Goal: Task Accomplishment & Management: Manage account settings

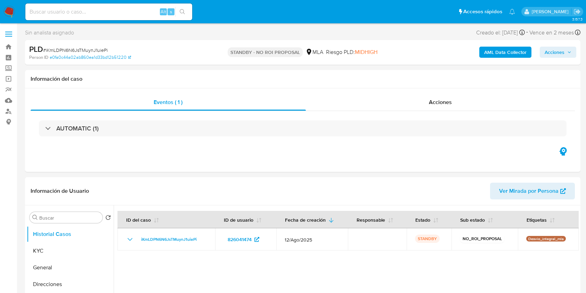
select select "10"
click at [105, 15] on input at bounding box center [108, 11] width 167 height 9
paste input "4Jp0U9nyEtfwMd0zIZX2Qqwf"
type input "4Jp0U9nyEtfwMd0zIZX2Qqwf"
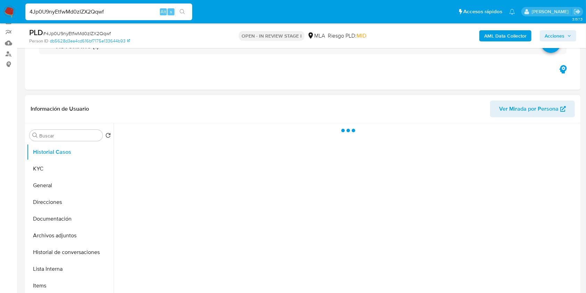
scroll to position [92, 0]
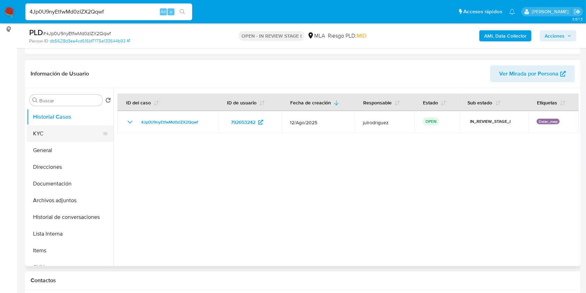
click at [72, 130] on button "KYC" at bounding box center [67, 133] width 81 height 17
select select "10"
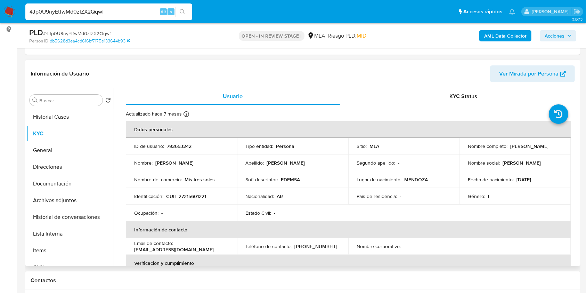
drag, startPoint x: 508, startPoint y: 143, endPoint x: 556, endPoint y: 146, distance: 48.7
click at [556, 146] on div "Nombre completo : Viviana Edith Alvarez" at bounding box center [515, 146] width 94 height 6
copy p "Viviana Edith Alvarez"
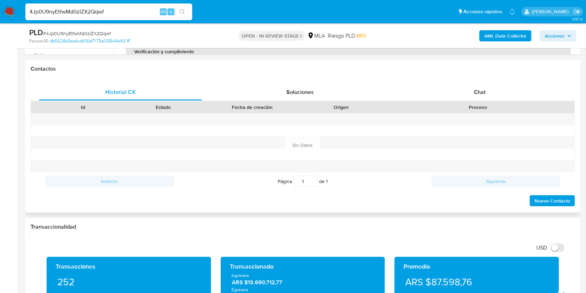
scroll to position [118, 0]
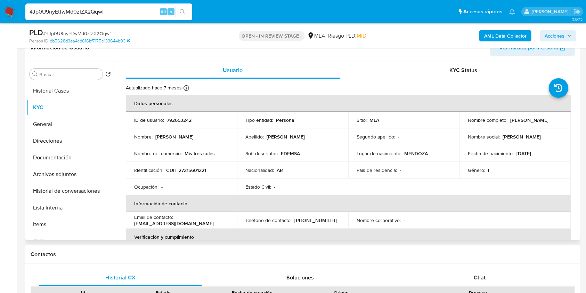
click at [182, 117] on p "792653242" at bounding box center [179, 120] width 25 height 6
copy p "792653242"
click at [106, 32] on span "# 4Jp0U9nyEtfwMd0zIZX2Qqwf" at bounding box center [77, 33] width 68 height 7
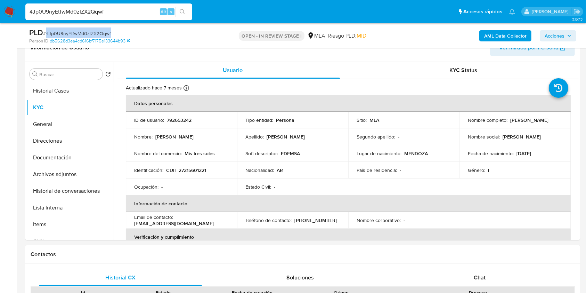
copy span "4Jp0U9nyEtfwMd0zIZX2Qqwf"
click at [203, 173] on td "Identificación : CUIT 27215601221" at bounding box center [181, 170] width 111 height 17
click at [203, 173] on p "CUIT 27215601221" at bounding box center [186, 170] width 40 height 6
copy p "27215601221"
click at [187, 120] on p "792653242" at bounding box center [179, 120] width 25 height 6
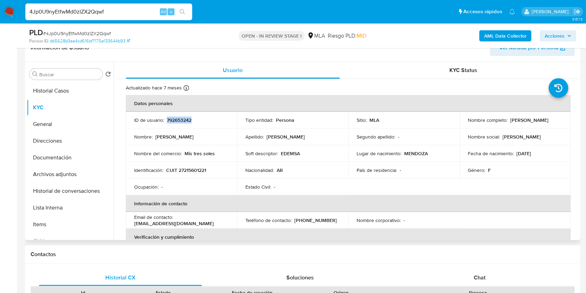
click at [187, 120] on p "792653242" at bounding box center [179, 120] width 25 height 6
copy p "792653242"
drag, startPoint x: 508, startPoint y: 119, endPoint x: 556, endPoint y: 118, distance: 48.3
click at [556, 118] on div "Nombre completo : Viviana Edith Alvarez" at bounding box center [515, 120] width 94 height 6
copy p "Viviana Edith Alvarez"
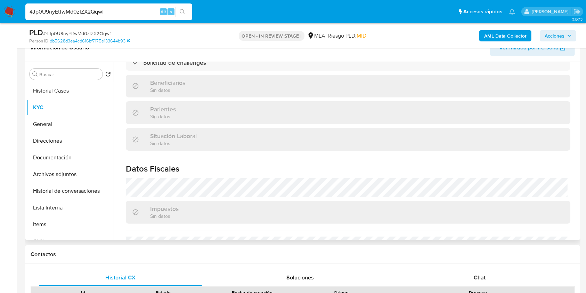
scroll to position [359, 0]
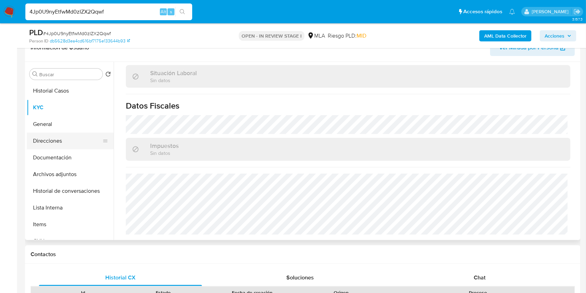
click at [69, 144] on button "Direcciones" at bounding box center [67, 140] width 81 height 17
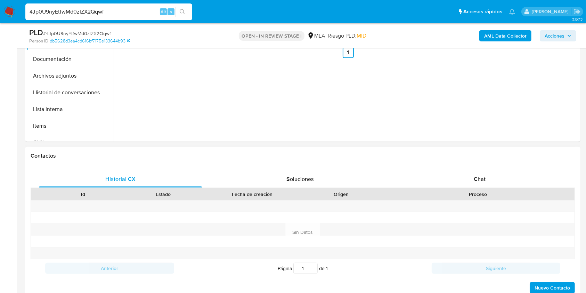
scroll to position [304, 0]
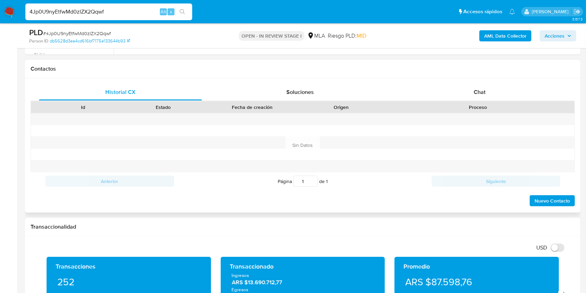
click at [478, 112] on div "Proceso" at bounding box center [477, 107] width 193 height 12
click at [480, 96] on div "Chat" at bounding box center [479, 92] width 163 height 17
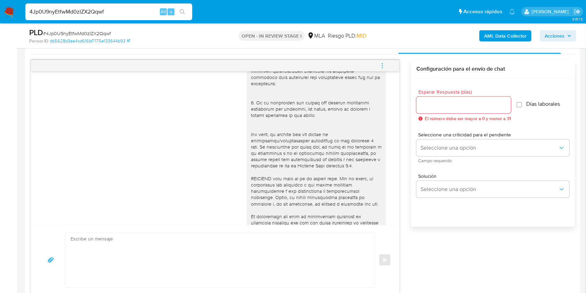
scroll to position [393, 0]
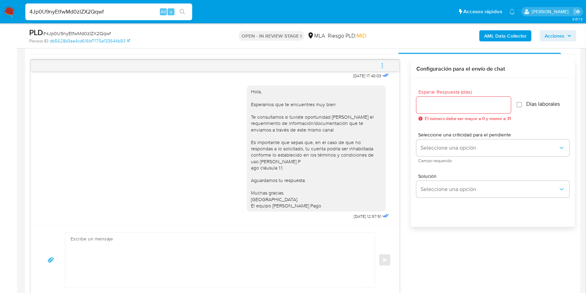
click at [426, 260] on div "18/08/2025 17:40:03 Hola, Esperamos que te encuentres muy bien. Te consultamos …" at bounding box center [303, 177] width 544 height 235
click at [443, 105] on input "Esperar Respuesta (días)" at bounding box center [463, 104] width 94 height 9
type input "3"
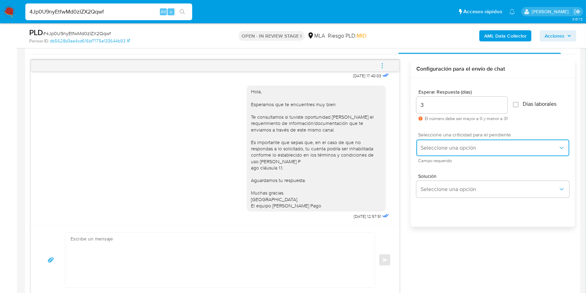
click at [440, 143] on button "Seleccione una opción" at bounding box center [492, 147] width 153 height 17
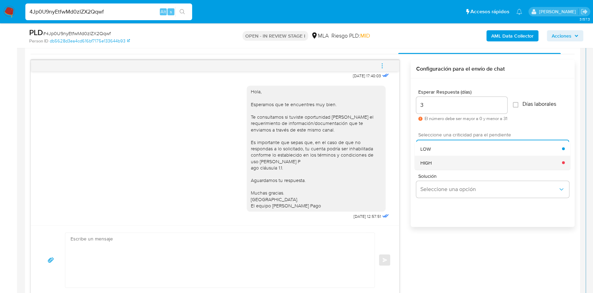
click at [438, 162] on div "HIGH" at bounding box center [491, 162] width 142 height 14
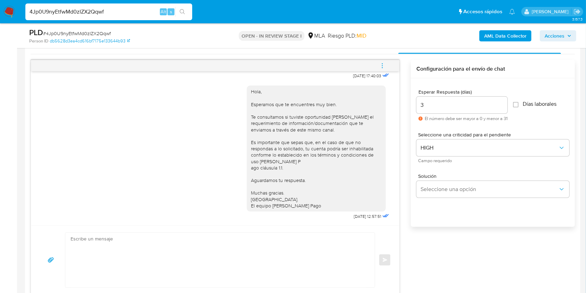
click at [447, 200] on div "Solución Seleccione una opción" at bounding box center [492, 187] width 153 height 38
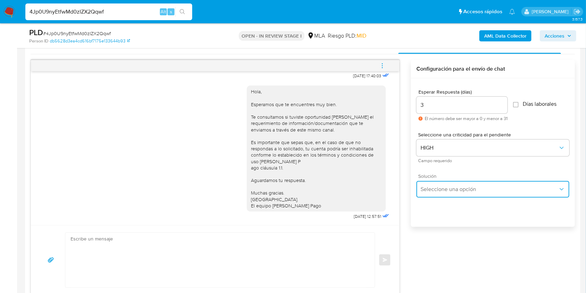
click at [447, 191] on span "Seleccione una opción" at bounding box center [489, 189] width 138 height 7
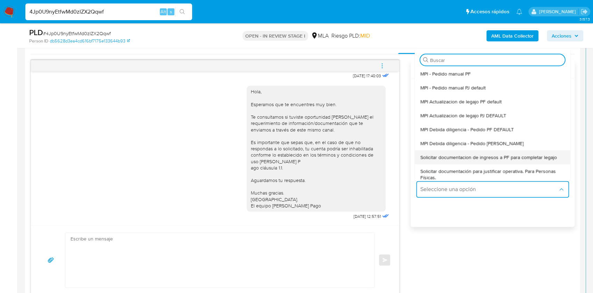
click at [456, 156] on span "Solicitar documentacion de ingresos a PF para completar legajo" at bounding box center [488, 157] width 137 height 6
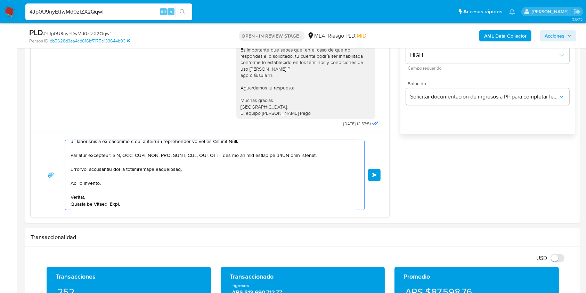
scroll to position [471, 0]
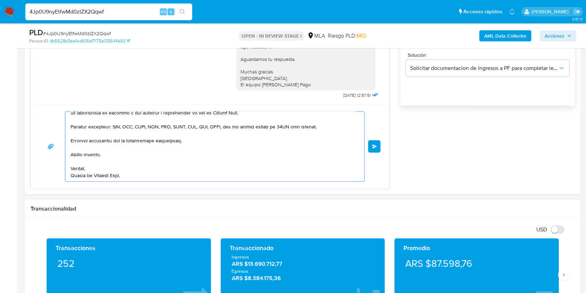
drag, startPoint x: 101, startPoint y: 166, endPoint x: 239, endPoint y: 306, distance: 196.5
type textarea "Hola, En función de las operaciones registradas en tu cuenta de Mercado Pago, n…"
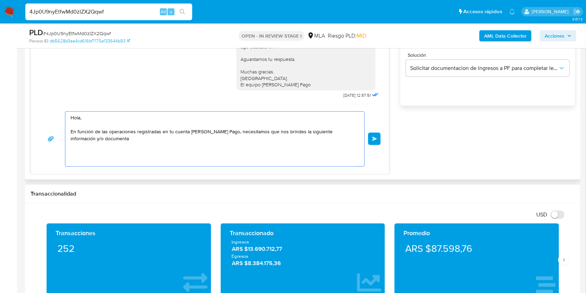
scroll to position [0, 0]
drag, startPoint x: 117, startPoint y: 149, endPoint x: 17, endPoint y: 88, distance: 117.4
click at [15, 88] on section "Bandeja Tablero Screening Búsqueda en Listas Watchlist Herramientas Operaciones…" at bounding box center [293, 298] width 586 height 1538
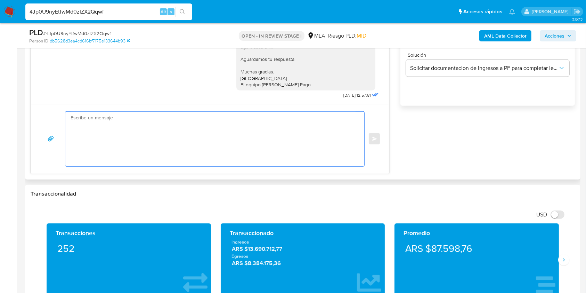
paste textarea "Buenas tardes, Queremos aclararte que la Resolución General ARCA 5696/2025 indi…"
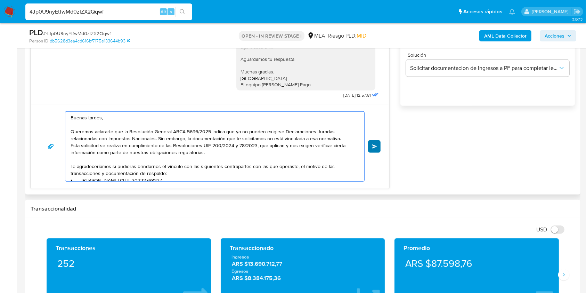
type textarea "Buenas tardes, Queremos aclararte que la Resolución General ARCA 5696/2025 indi…"
click at [373, 142] on button "Enviar" at bounding box center [374, 146] width 13 height 13
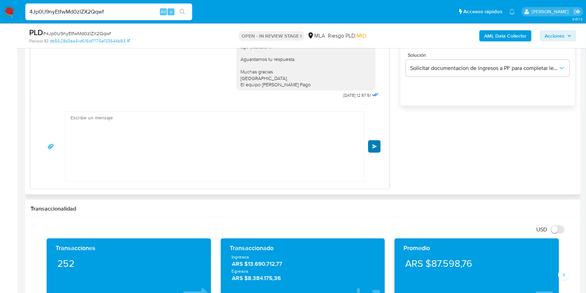
scroll to position [565, 0]
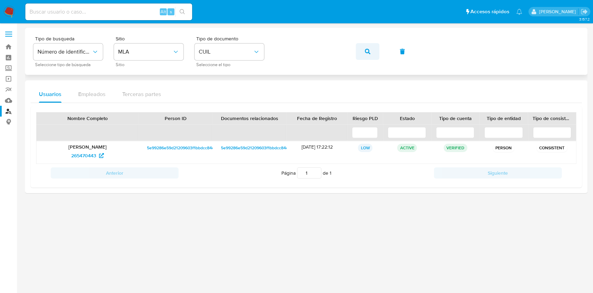
click at [372, 51] on button "button" at bounding box center [368, 51] width 24 height 17
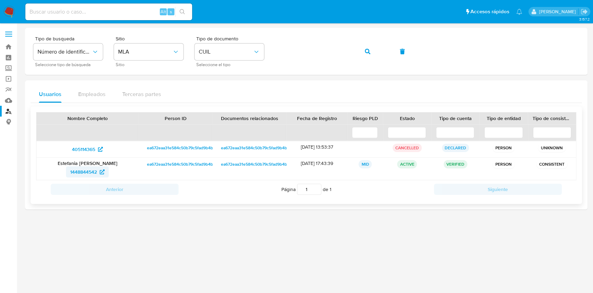
click at [92, 168] on span "1448844542" at bounding box center [83, 171] width 27 height 11
click at [373, 50] on button "button" at bounding box center [368, 51] width 24 height 17
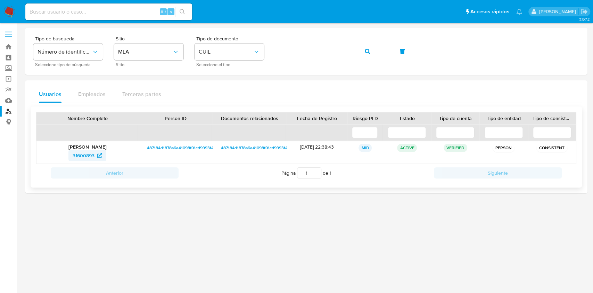
click at [89, 154] on span "31600893" at bounding box center [84, 155] width 22 height 11
click at [365, 51] on icon "button" at bounding box center [368, 52] width 6 height 6
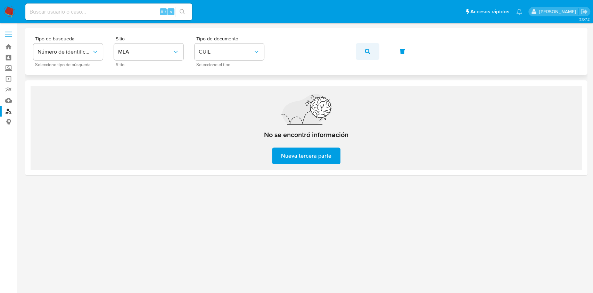
click at [365, 47] on span "button" at bounding box center [368, 51] width 6 height 15
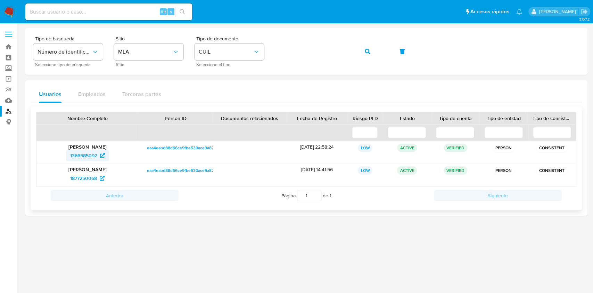
click at [90, 153] on span "1366585092" at bounding box center [83, 155] width 27 height 11
click at [363, 50] on button "button" at bounding box center [368, 51] width 24 height 17
click at [89, 155] on span "500623367" at bounding box center [83, 155] width 25 height 11
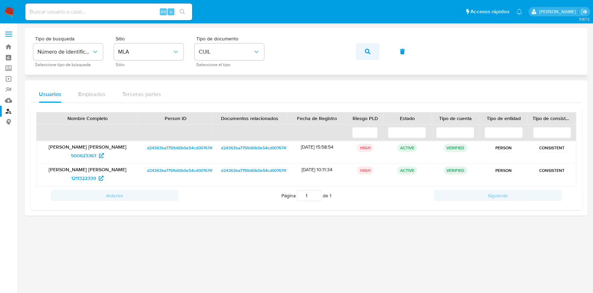
click at [369, 52] on icon "button" at bounding box center [368, 52] width 6 height 6
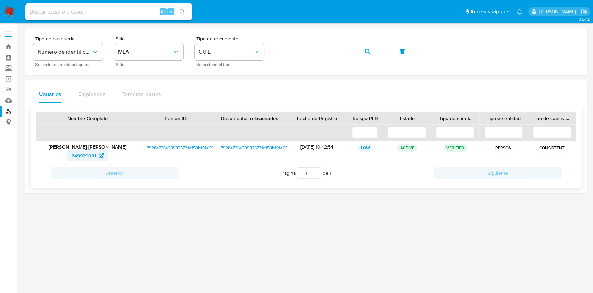
click at [93, 155] on span "649929091" at bounding box center [84, 155] width 24 height 11
click at [367, 51] on icon "button" at bounding box center [368, 52] width 6 height 6
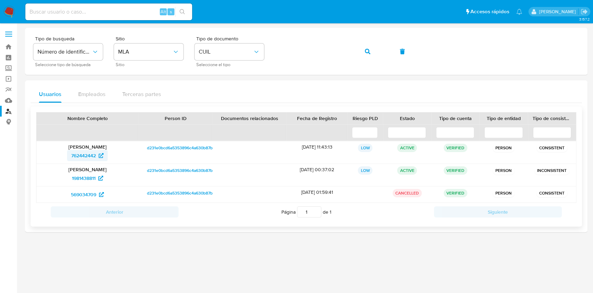
click at [97, 154] on span "762442442" at bounding box center [87, 155] width 32 height 11
click at [362, 50] on button "button" at bounding box center [368, 51] width 24 height 17
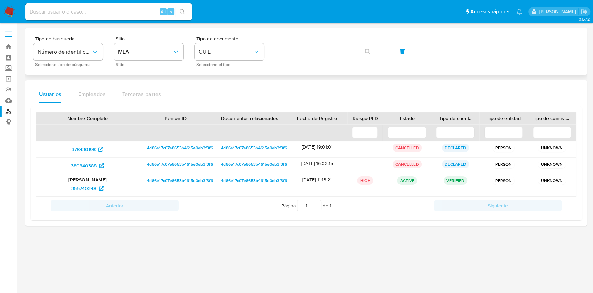
click at [363, 48] on div "Tipo de busqueda Número de identificación Seleccione tipo de búsqueda Sitio MLA…" at bounding box center [306, 51] width 546 height 30
click at [370, 46] on button "button" at bounding box center [368, 51] width 24 height 17
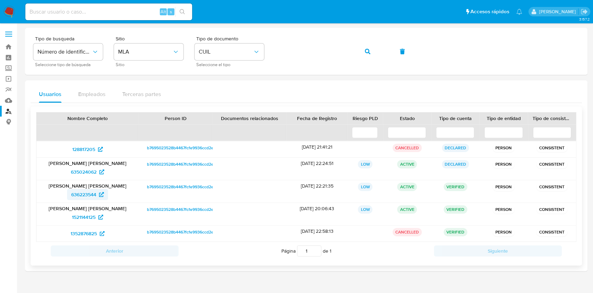
click at [79, 191] on span "636223544" at bounding box center [83, 194] width 25 height 11
click at [363, 49] on button "button" at bounding box center [368, 51] width 24 height 17
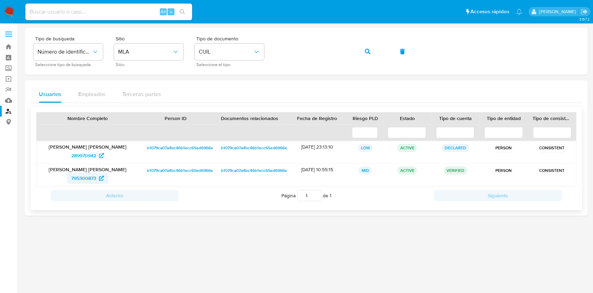
click at [93, 175] on span "795300873" at bounding box center [83, 177] width 25 height 11
click at [372, 53] on button "button" at bounding box center [368, 51] width 24 height 17
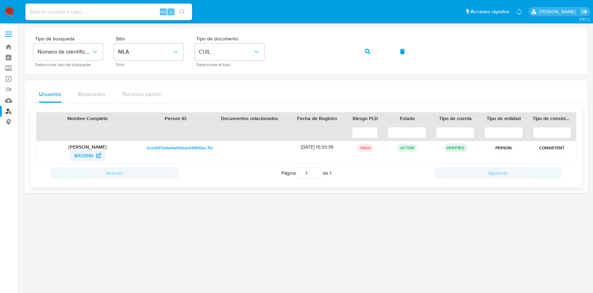
click at [74, 156] on span "16133510" at bounding box center [83, 155] width 19 height 11
click at [368, 47] on span "button" at bounding box center [368, 51] width 6 height 15
click at [94, 154] on span "403831255" at bounding box center [84, 155] width 24 height 11
click at [371, 48] on button "button" at bounding box center [368, 51] width 24 height 17
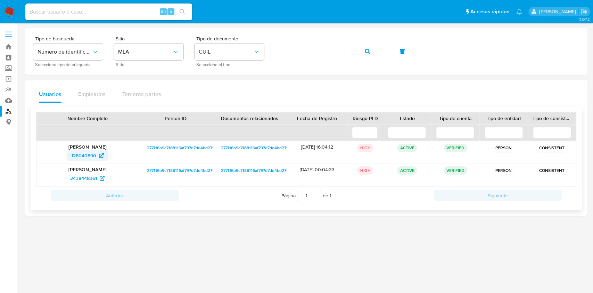
click at [96, 153] on span "128040890" at bounding box center [83, 155] width 25 height 11
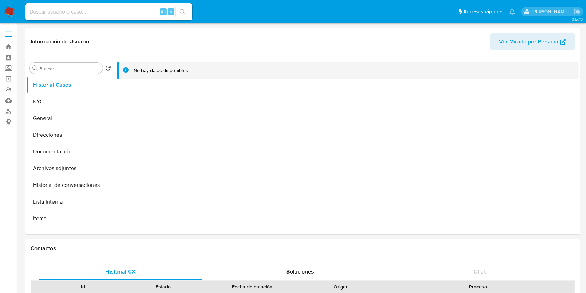
select select "10"
click at [86, 99] on button "KYC" at bounding box center [67, 101] width 81 height 17
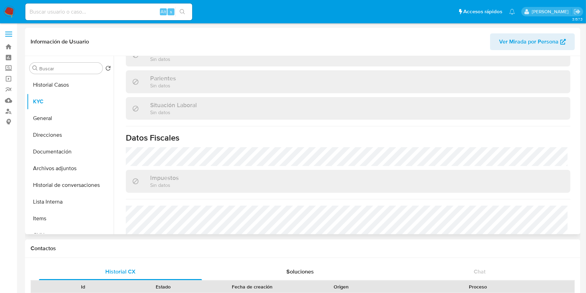
scroll to position [208, 0]
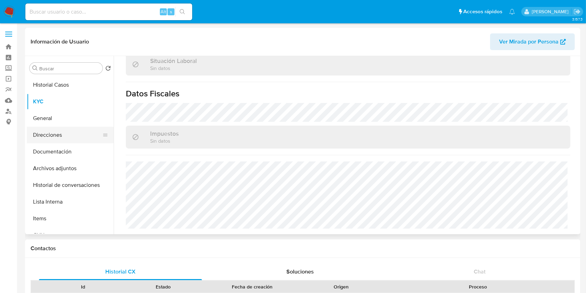
click at [59, 133] on button "Direcciones" at bounding box center [67, 134] width 81 height 17
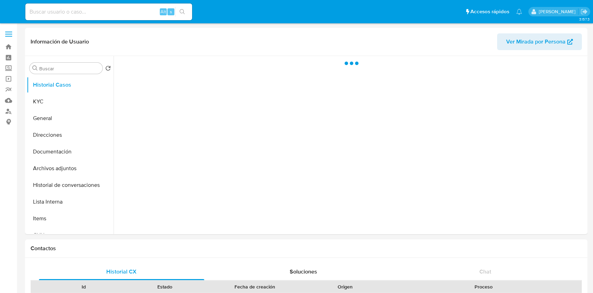
select select "10"
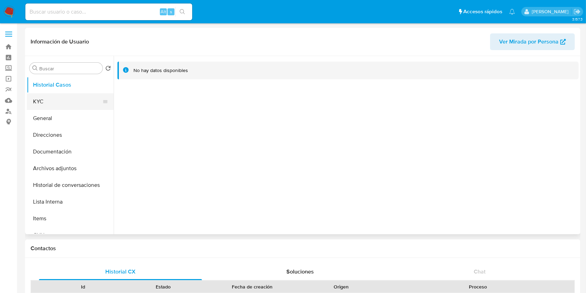
click at [55, 94] on button "KYC" at bounding box center [67, 101] width 81 height 17
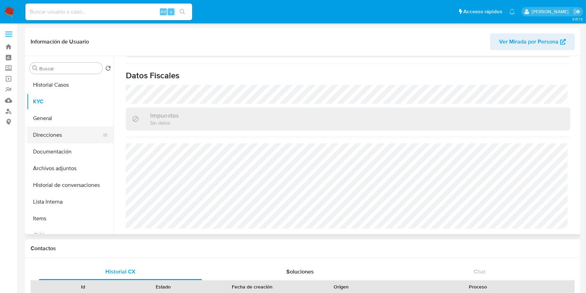
scroll to position [390, 0]
click at [68, 133] on button "Direcciones" at bounding box center [67, 134] width 81 height 17
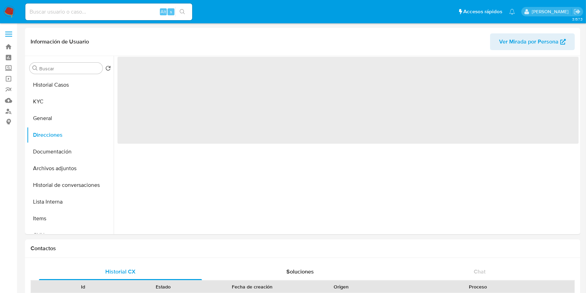
scroll to position [0, 0]
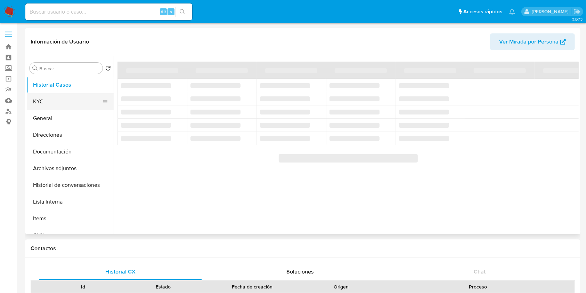
click at [53, 99] on button "KYC" at bounding box center [67, 101] width 81 height 17
select select "10"
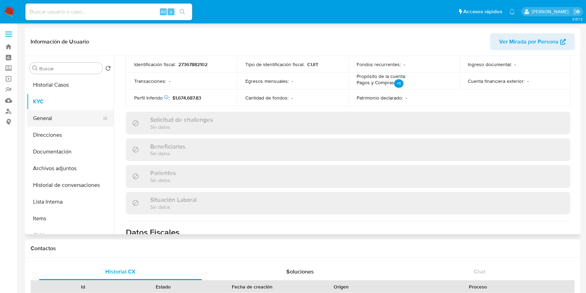
scroll to position [324, 0]
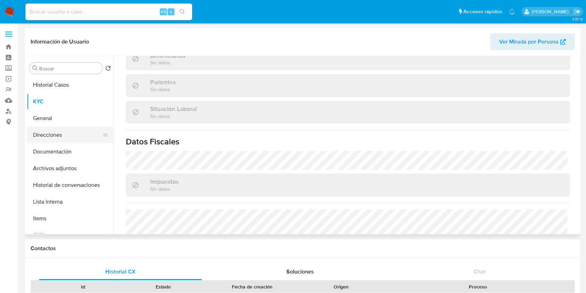
click at [64, 133] on button "Direcciones" at bounding box center [67, 134] width 81 height 17
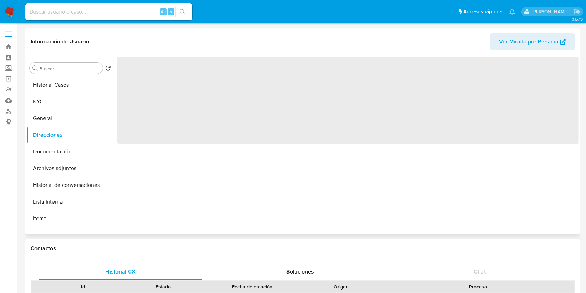
scroll to position [0, 0]
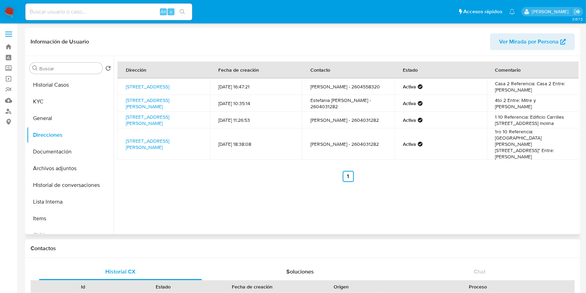
drag, startPoint x: 194, startPoint y: 129, endPoint x: 122, endPoint y: 122, distance: 72.2
click at [122, 122] on td "Avenida Belgrano 441, Ciudad, Mendoza, 5500, Argentina 441" at bounding box center [163, 120] width 92 height 17
copy link "Avenida Belgrano 441, Ciudad, Mendoza, 5500, Argentina 441"
click at [67, 99] on button "KYC" at bounding box center [67, 101] width 81 height 17
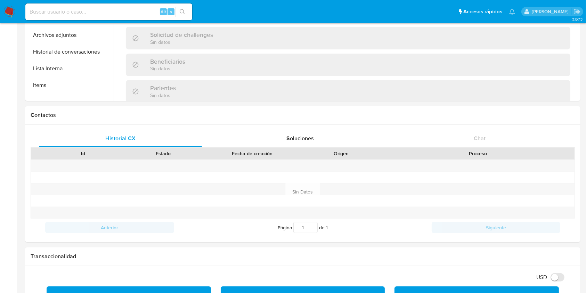
scroll to position [46, 0]
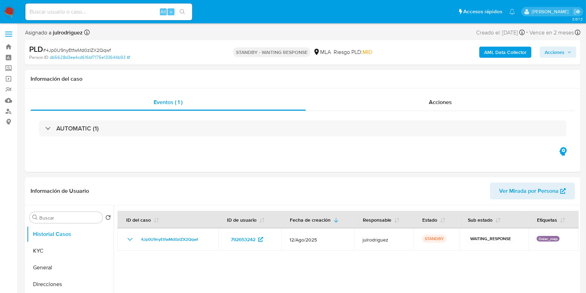
select select "10"
click at [101, 12] on input at bounding box center [108, 11] width 167 height 9
paste input "0bFPDHO2aoTjBzWdp8R4TBir"
type input "0bFPDHO2aoTjBzWdp8R4TBir"
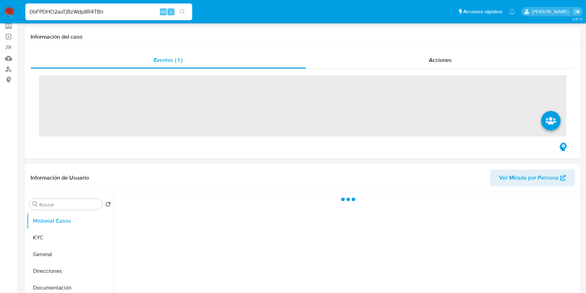
scroll to position [92, 0]
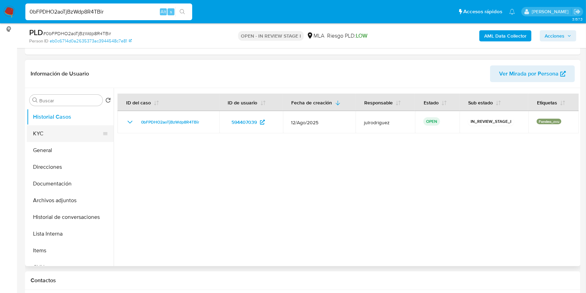
click at [42, 131] on button "KYC" at bounding box center [67, 133] width 81 height 17
select select "10"
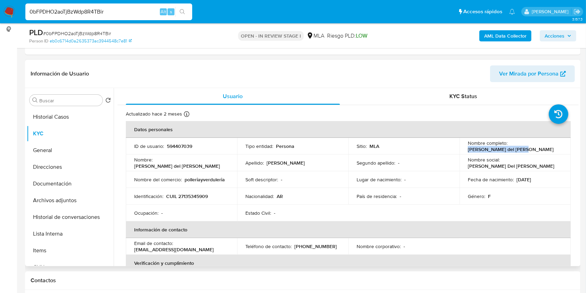
drag, startPoint x: 464, startPoint y: 148, endPoint x: 528, endPoint y: 148, distance: 64.3
click at [528, 148] on td "Nombre completo : [PERSON_NAME] [PERSON_NAME]" at bounding box center [514, 146] width 111 height 17
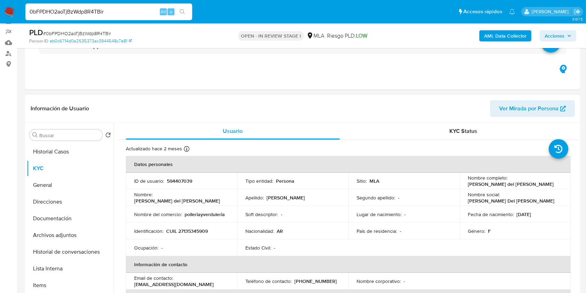
scroll to position [72, 0]
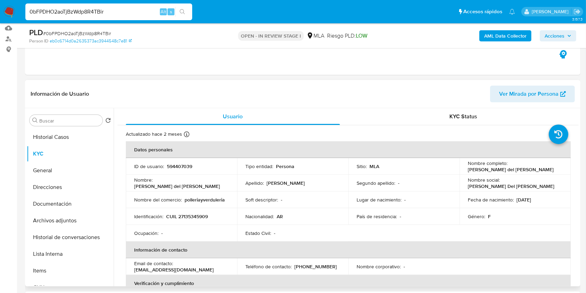
click at [178, 164] on p "594407039" at bounding box center [179, 166] width 25 height 6
copy p "594407039"
click at [96, 33] on span "# 0bFPDHO2aoTjBzWdp8R4TBir" at bounding box center [77, 33] width 68 height 7
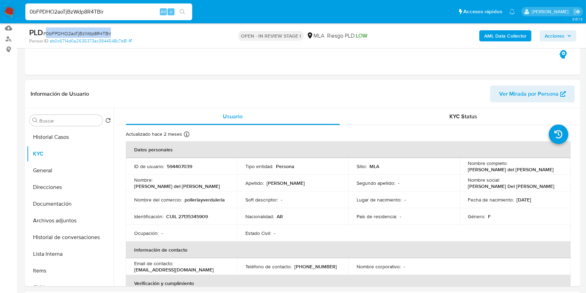
copy span "0bFPDHO2aoTjBzWdp8R4TBir"
click at [64, 203] on button "Documentación" at bounding box center [67, 203] width 81 height 17
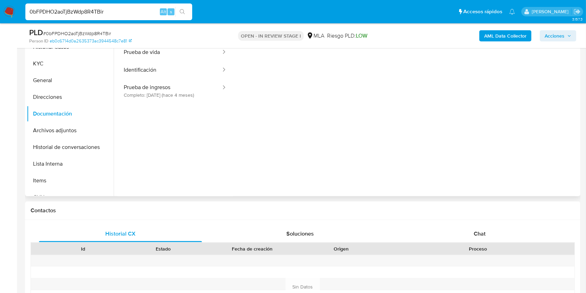
scroll to position [118, 0]
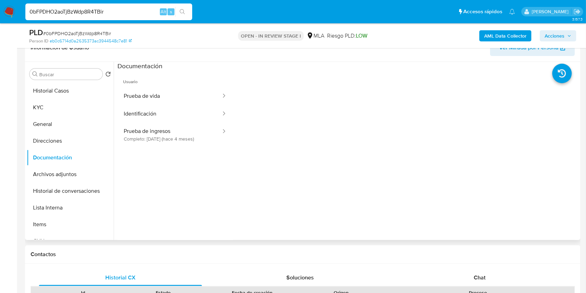
drag, startPoint x: 180, startPoint y: 136, endPoint x: 229, endPoint y: 140, distance: 49.2
click at [181, 135] on button "Prueba de ingresos Completo: 23/05/2025 (hace 4 meses)" at bounding box center [169, 135] width 104 height 24
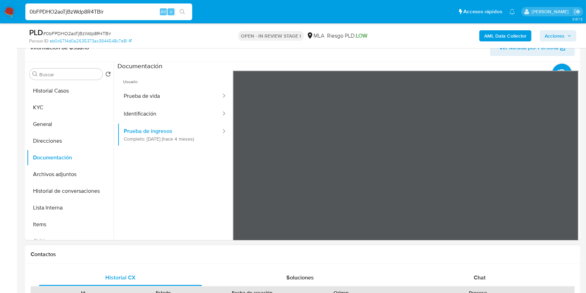
click at [474, 281] on div "Chat" at bounding box center [479, 277] width 163 height 17
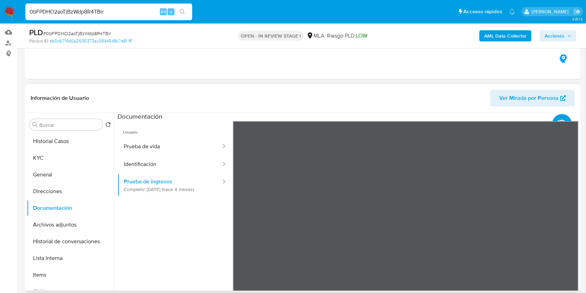
scroll to position [26, 0]
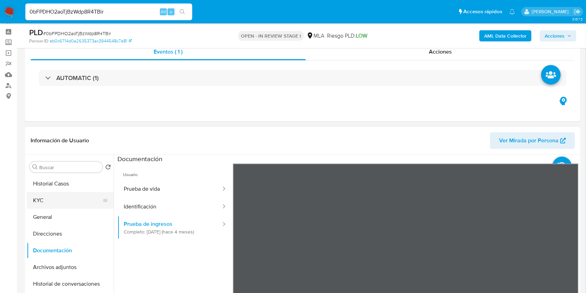
click at [36, 198] on button "KYC" at bounding box center [67, 200] width 81 height 17
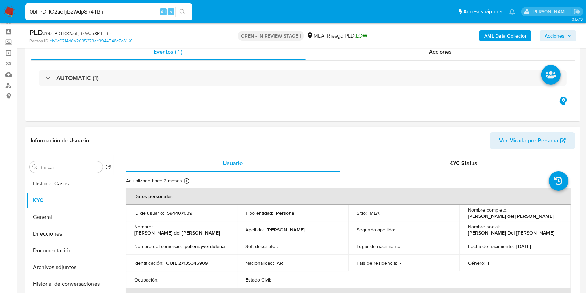
click at [200, 261] on p "CUIL 27135345909" at bounding box center [187, 263] width 42 height 6
copy p "27135345909"
click at [178, 212] on p "594407039" at bounding box center [179, 212] width 25 height 6
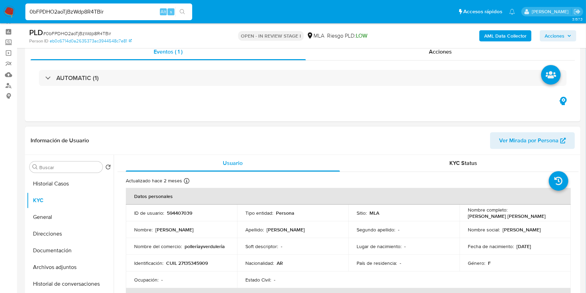
click at [186, 216] on td "ID de usuario : 594407039" at bounding box center [181, 212] width 111 height 17
click at [186, 213] on p "594407039" at bounding box center [179, 212] width 25 height 6
copy p "594407039"
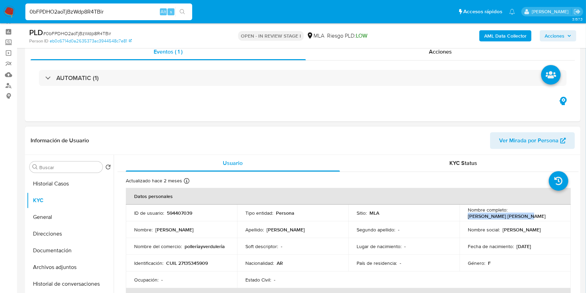
drag, startPoint x: 467, startPoint y: 215, endPoint x: 526, endPoint y: 215, distance: 59.1
click at [526, 215] on div "Nombre completo : Nancy del Valle Ledesma" at bounding box center [515, 212] width 94 height 13
copy p "Nancy del Valle Ledesma"
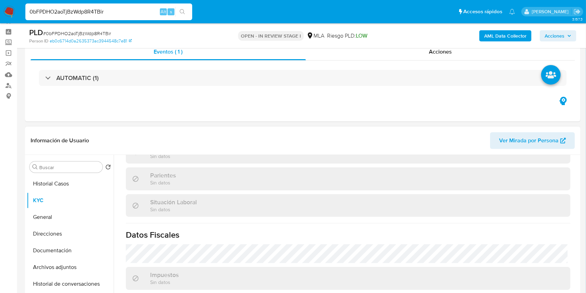
scroll to position [359, 0]
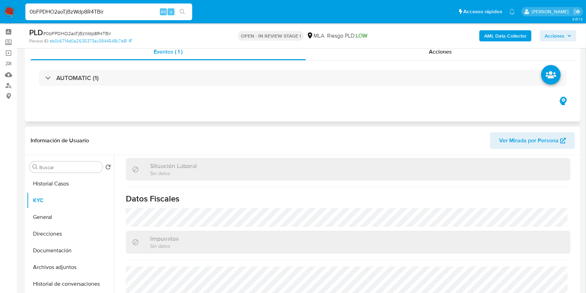
drag, startPoint x: 55, startPoint y: 240, endPoint x: 237, endPoint y: 107, distance: 224.8
click at [56, 239] on button "Direcciones" at bounding box center [70, 233] width 87 height 17
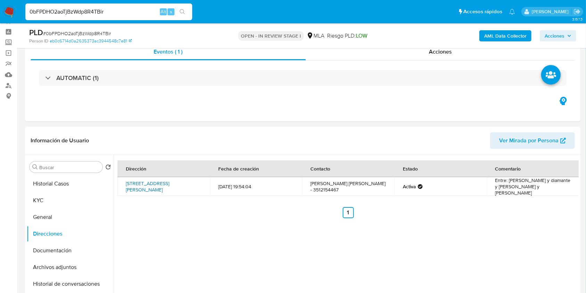
drag, startPoint x: 199, startPoint y: 186, endPoint x: 126, endPoint y: 182, distance: 73.1
click at [126, 182] on td "Almirante Brown 2842, Córdoba, Córdoba, 5010, Argentina 2842" at bounding box center [163, 186] width 92 height 19
copy link "Almirante Brown 2842, Córdoba, Córdoba, 5010, Argentina 2842"
click at [77, 195] on button "KYC" at bounding box center [67, 200] width 81 height 17
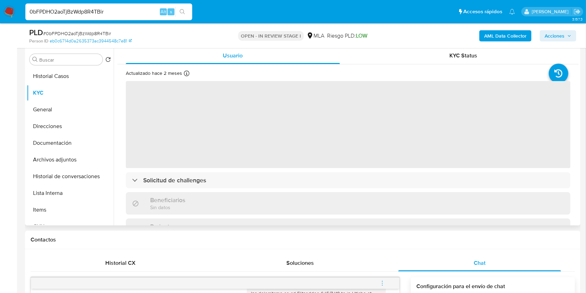
scroll to position [118, 0]
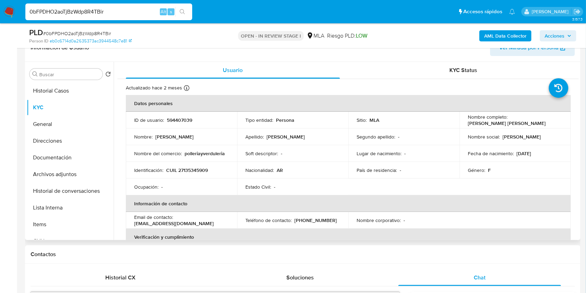
click at [189, 167] on p "CUIL 27135345909" at bounding box center [187, 170] width 42 height 6
copy p "27135345909"
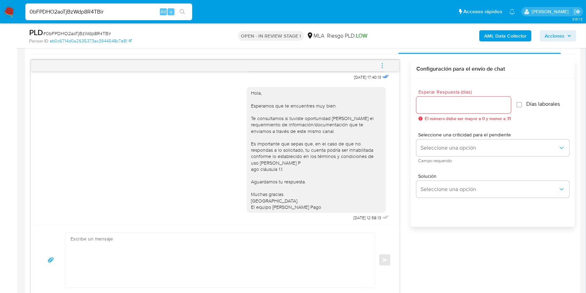
scroll to position [0, 0]
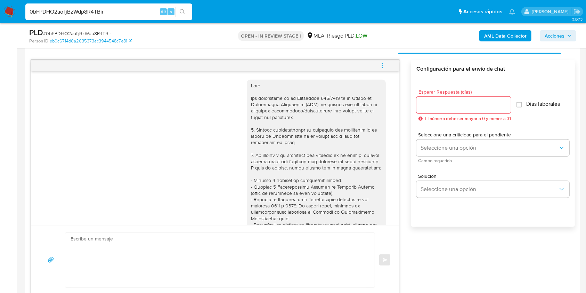
click at [382, 65] on icon "menu-action" at bounding box center [382, 65] width 1 height 1
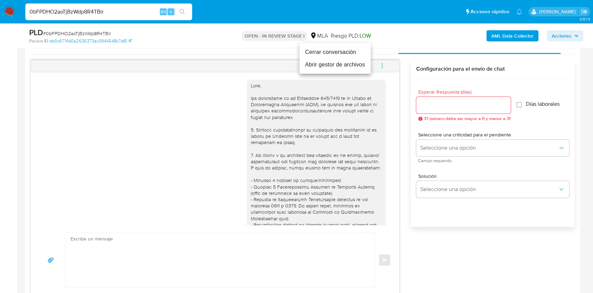
click at [326, 54] on li "Cerrar conversación" at bounding box center [334, 52] width 71 height 13
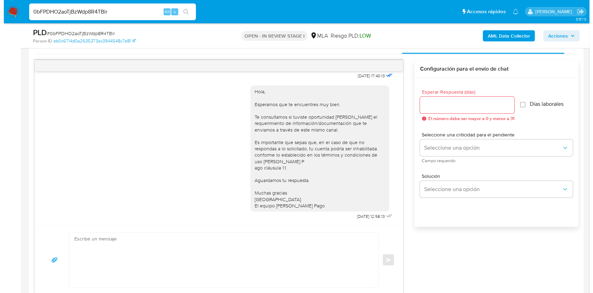
scroll to position [1222, 0]
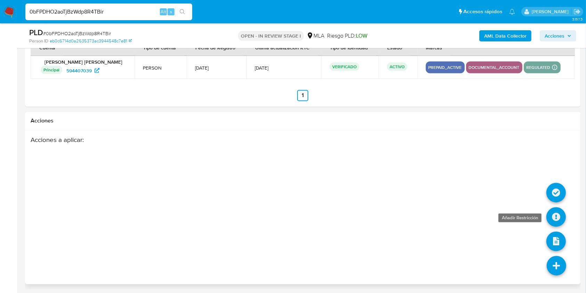
click at [554, 214] on icon at bounding box center [555, 216] width 19 height 19
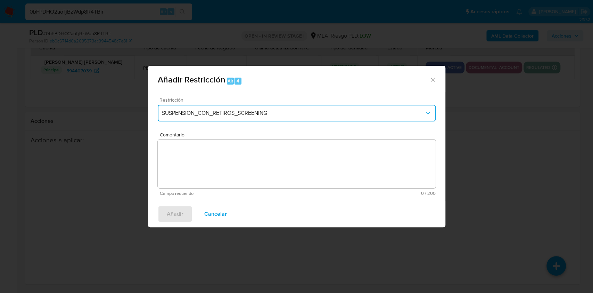
click at [199, 113] on span "SUSPENSION_CON_RETIROS_SCREENING" at bounding box center [293, 112] width 263 height 7
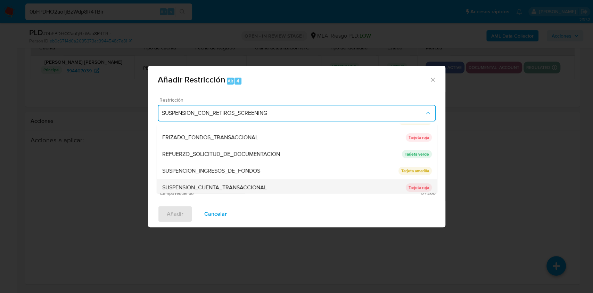
scroll to position [147, 0]
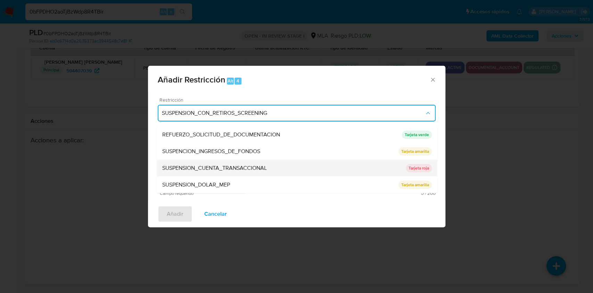
click at [219, 168] on span "SUSPENSION_CUENTA_TRANSACCIONAL" at bounding box center [214, 167] width 105 height 7
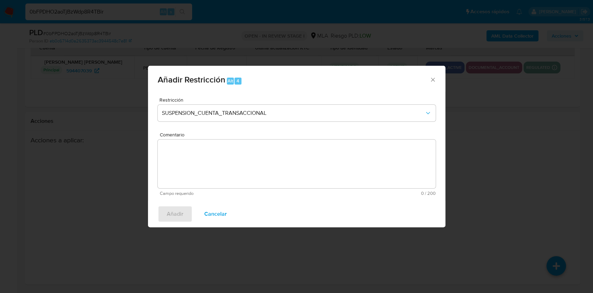
click at [282, 160] on textarea "Comentario" at bounding box center [297, 163] width 278 height 49
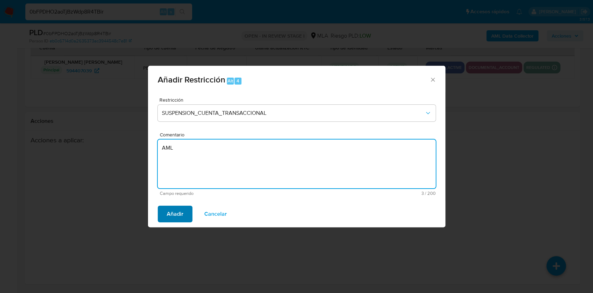
type textarea "AML"
click at [186, 208] on button "Añadir" at bounding box center [175, 213] width 35 height 17
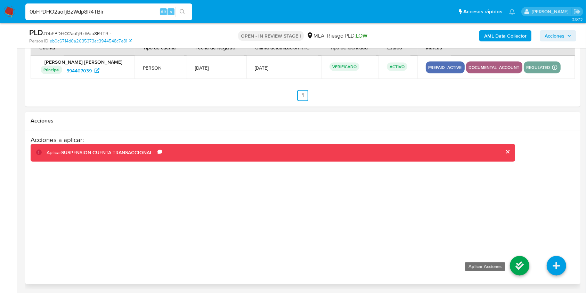
click at [523, 260] on icon at bounding box center [519, 265] width 19 height 19
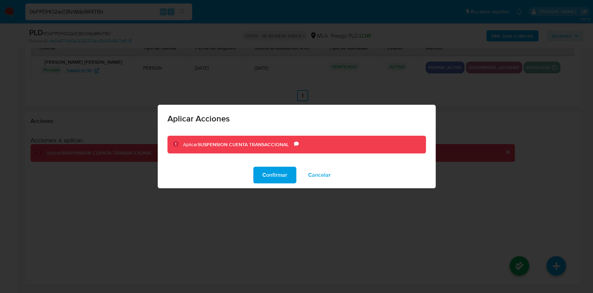
click at [270, 175] on span "Confirmar" at bounding box center [274, 174] width 25 height 15
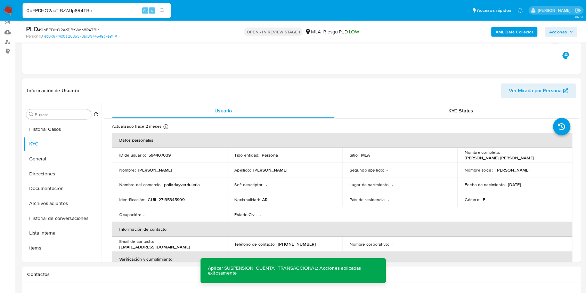
scroll to position [356, 0]
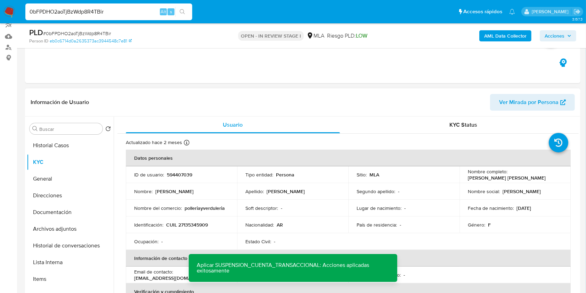
click at [176, 177] on p "594407039" at bounding box center [179, 174] width 25 height 6
drag, startPoint x: 176, startPoint y: 178, endPoint x: 228, endPoint y: 97, distance: 95.8
click at [176, 177] on p "594407039" at bounding box center [179, 174] width 25 height 6
copy p "594407039"
click at [91, 32] on span "# 0bFPDHO2aoTjBzWdp8R4TBir" at bounding box center [77, 33] width 68 height 7
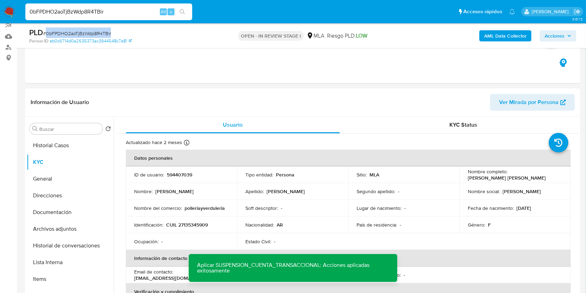
click at [91, 32] on span "# 0bFPDHO2aoTjBzWdp8R4TBir" at bounding box center [77, 33] width 68 height 7
copy span "0bFPDHO2aoTjBzWdp8R4TBir"
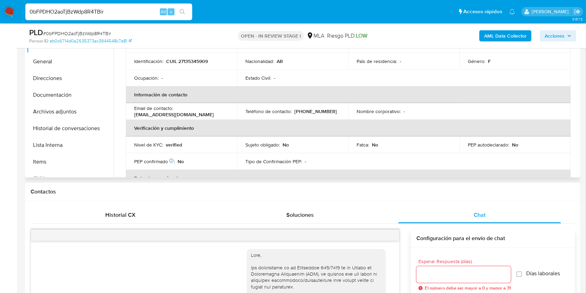
scroll to position [42, 0]
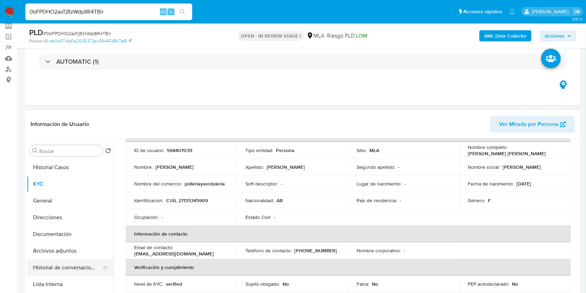
drag, startPoint x: 67, startPoint y: 265, endPoint x: 60, endPoint y: 258, distance: 9.1
click at [67, 265] on button "Historial de conversaciones" at bounding box center [67, 267] width 81 height 17
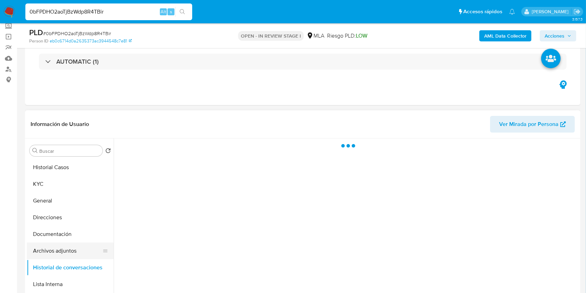
scroll to position [0, 0]
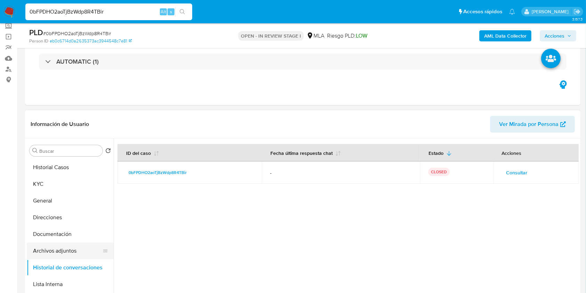
click at [43, 249] on button "Archivos adjuntos" at bounding box center [67, 250] width 81 height 17
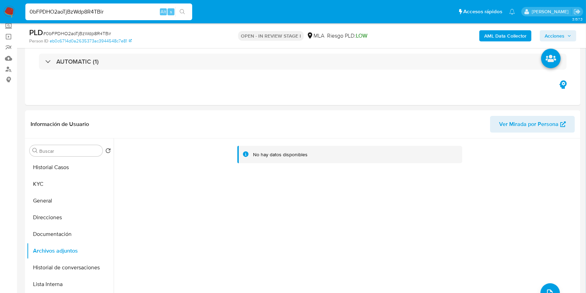
click at [489, 36] on b "AML Data Collector" at bounding box center [505, 35] width 42 height 11
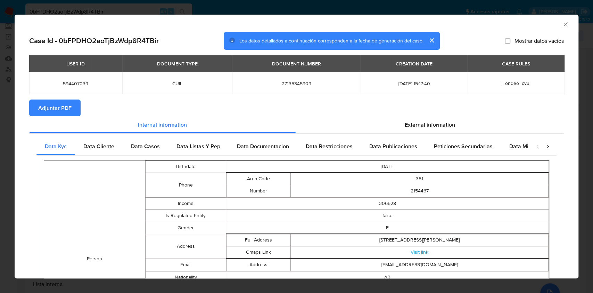
click at [68, 110] on span "Adjuntar PDF" at bounding box center [54, 107] width 33 height 15
click at [563, 24] on icon "Cerrar ventana" at bounding box center [565, 24] width 4 height 4
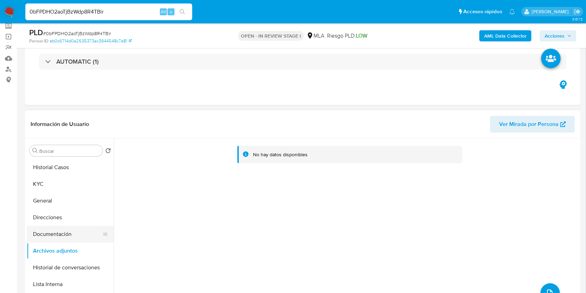
click at [73, 230] on button "Documentación" at bounding box center [67, 233] width 81 height 17
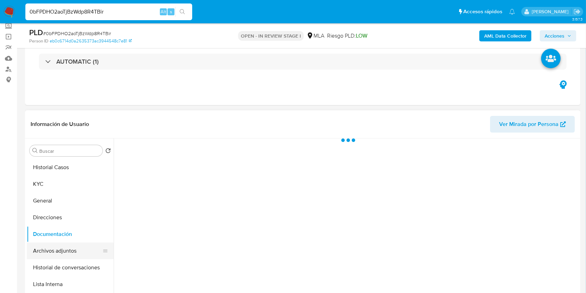
click at [72, 245] on button "Archivos adjuntos" at bounding box center [67, 250] width 81 height 17
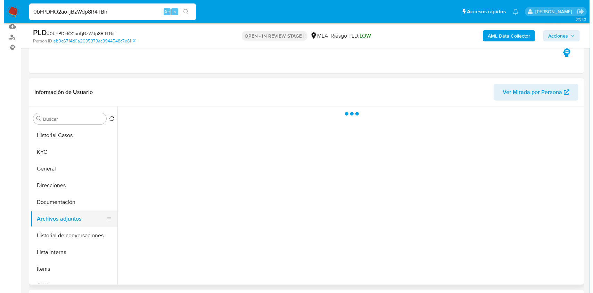
scroll to position [89, 0]
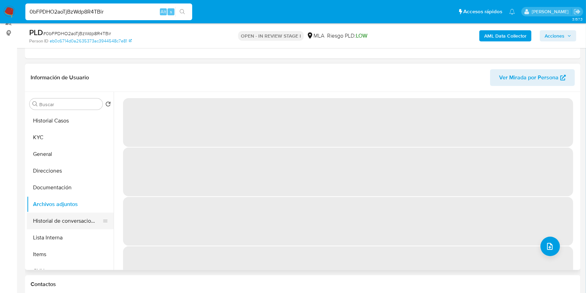
click at [71, 220] on button "Historial de conversaciones" at bounding box center [67, 220] width 81 height 17
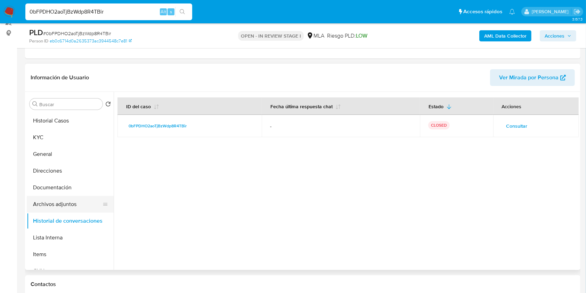
click at [61, 202] on button "Archivos adjuntos" at bounding box center [67, 204] width 81 height 17
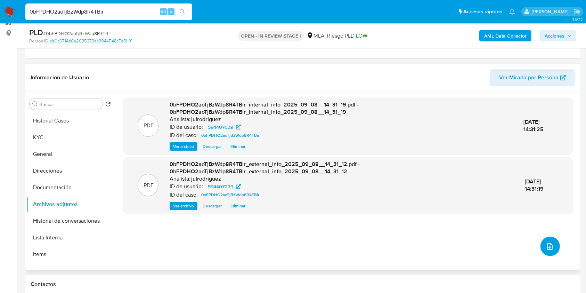
click at [545, 249] on span "upload-file" at bounding box center [549, 246] width 8 height 8
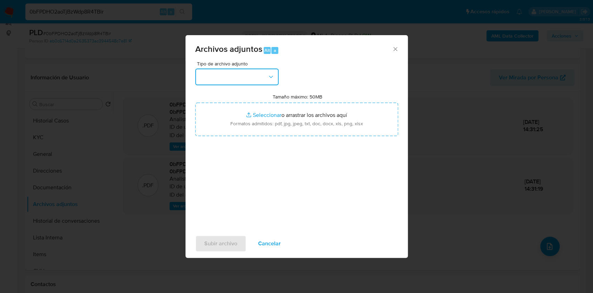
click at [242, 72] on button "button" at bounding box center [236, 76] width 83 height 17
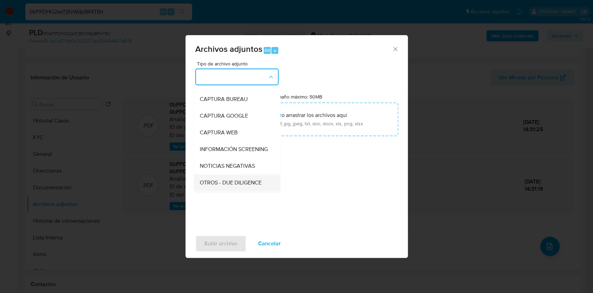
scroll to position [92, 0]
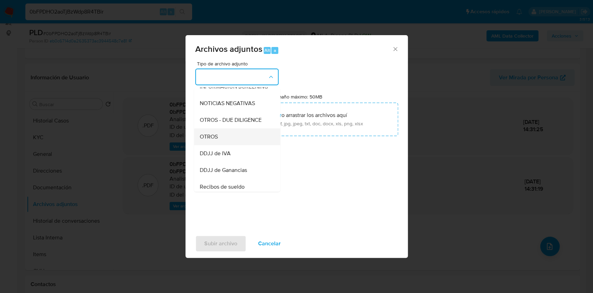
click at [221, 136] on div "OTROS" at bounding box center [234, 136] width 71 height 17
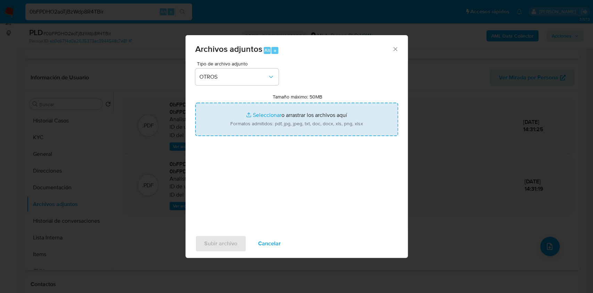
click at [282, 122] on input "Tamaño máximo: 50MB Seleccionar archivos" at bounding box center [296, 118] width 203 height 33
type input "C:\fakepath\Movimientos - 594407039 - 0bFPDHO2aoTjBzWdp8R4TBir.xlsx"
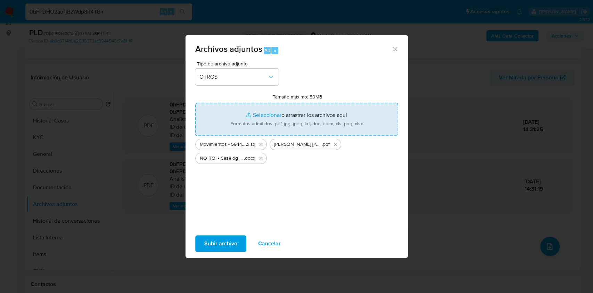
click at [274, 242] on span "Cancelar" at bounding box center [269, 243] width 23 height 15
click at [274, 242] on div "Archivos adjuntos Alt a Tipo de archivo adjunto OTROS Tamaño máximo: 50MB Selec…" at bounding box center [297, 146] width 222 height 222
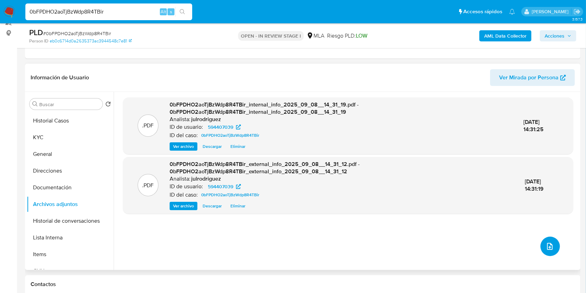
click at [545, 248] on icon "upload-file" at bounding box center [549, 246] width 8 height 8
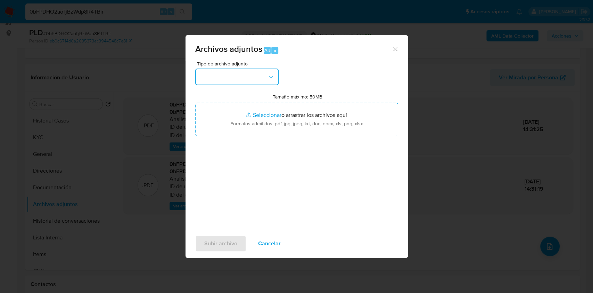
click at [226, 81] on button "button" at bounding box center [236, 76] width 83 height 17
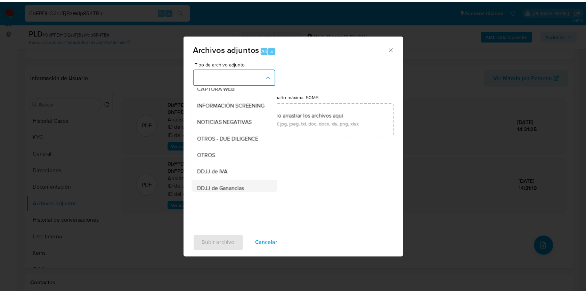
scroll to position [139, 0]
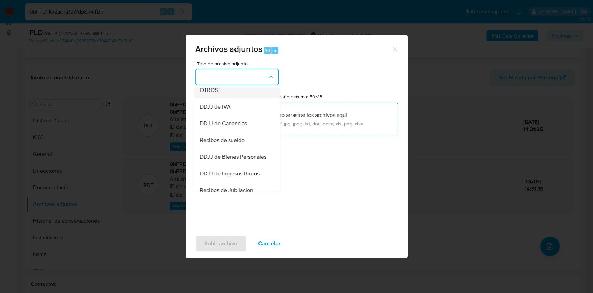
click at [212, 93] on span "OTROS" at bounding box center [208, 90] width 18 height 7
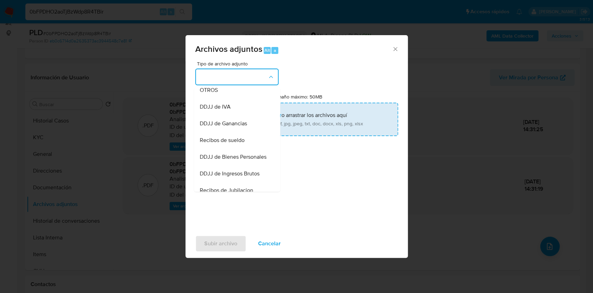
click at [270, 109] on input "Tamaño máximo: 50MB Seleccionar archivos" at bounding box center [296, 118] width 203 height 33
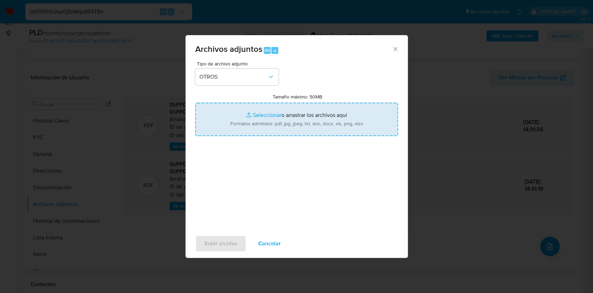
type input "C:\fakepath\Movimientos - 594407039 - 0bFPDHO2aoTjBzWdp8R4TBir.xlsx"
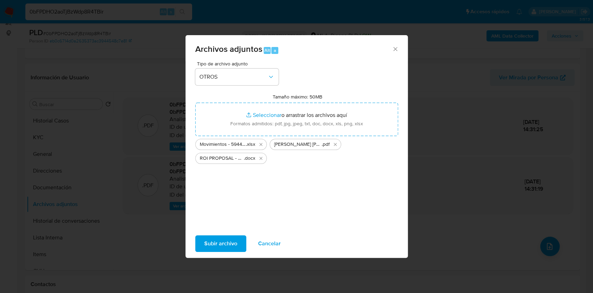
click at [220, 243] on span "Subir archivo" at bounding box center [220, 243] width 33 height 15
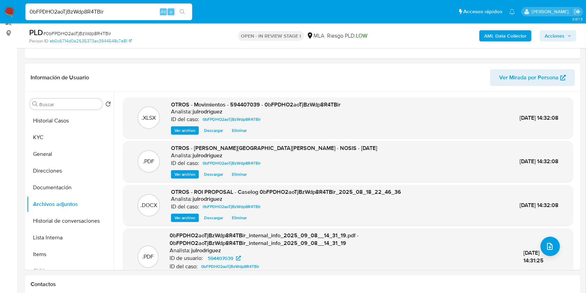
click at [549, 37] on span "Acciones" at bounding box center [554, 35] width 20 height 11
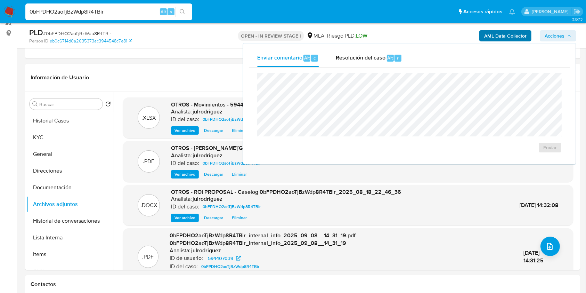
click at [354, 60] on span "Resolución del caso" at bounding box center [361, 58] width 50 height 8
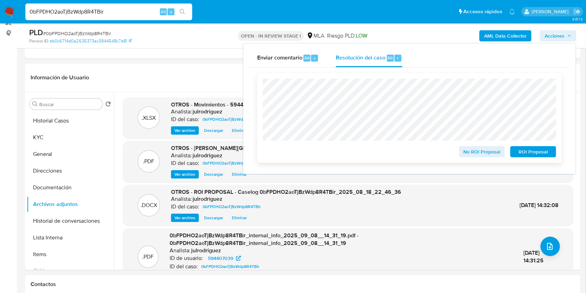
click at [524, 154] on span "ROI Proposal" at bounding box center [533, 152] width 36 height 10
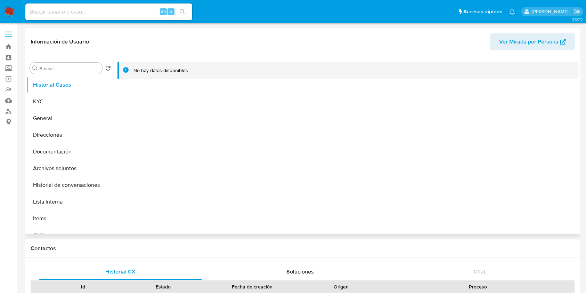
select select "10"
click at [48, 97] on button "KYC" at bounding box center [67, 101] width 81 height 17
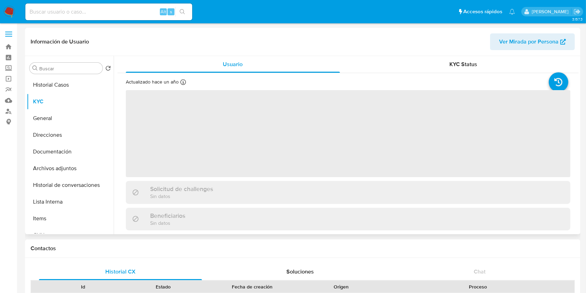
scroll to position [185, 0]
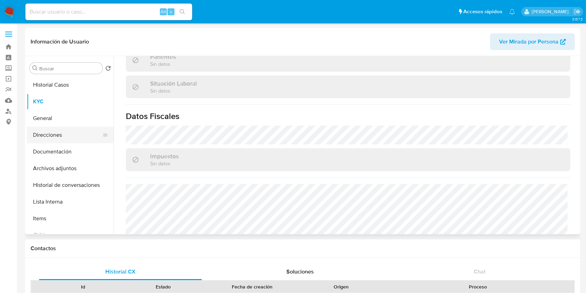
click at [71, 128] on button "Direcciones" at bounding box center [67, 134] width 81 height 17
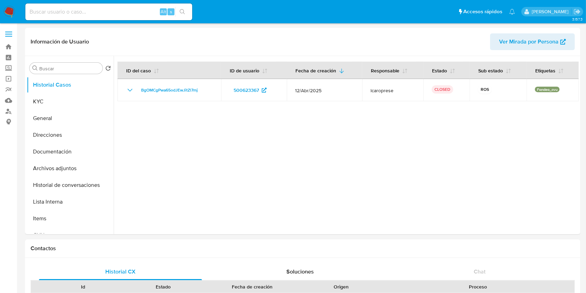
select select "10"
click at [57, 105] on button "KYC" at bounding box center [67, 101] width 81 height 17
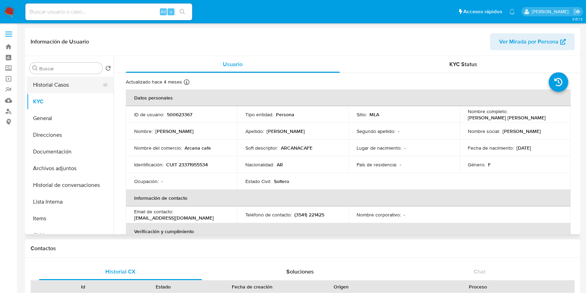
click at [66, 83] on button "Historial Casos" at bounding box center [67, 84] width 81 height 17
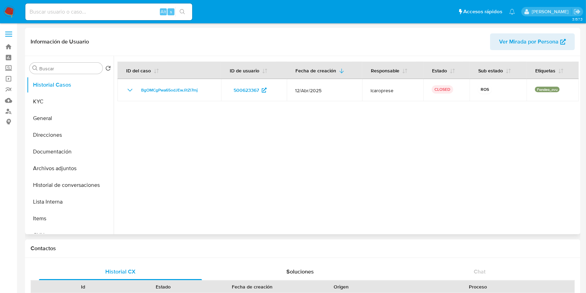
drag, startPoint x: 488, startPoint y: 1, endPoint x: 321, endPoint y: 138, distance: 216.2
click at [321, 138] on div at bounding box center [346, 145] width 465 height 178
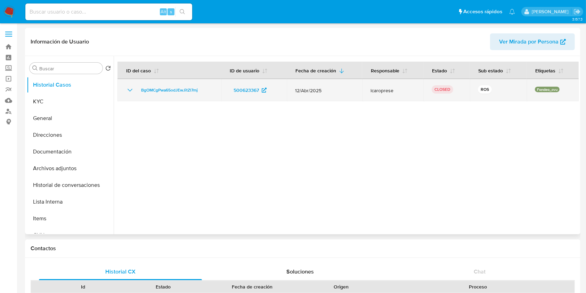
click at [125, 90] on td "BgOMCgPwa65odJEwJitZl7mj" at bounding box center [169, 90] width 104 height 22
click at [130, 89] on icon "Mostrar/Ocultar" at bounding box center [130, 90] width 8 height 8
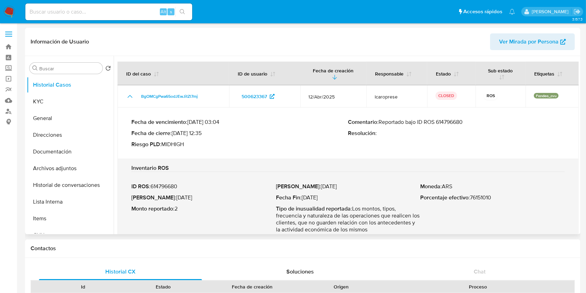
click at [454, 121] on p "Comentario : Reportado bajo ID ROS 614796680" at bounding box center [456, 121] width 217 height 7
click at [60, 97] on button "KYC" at bounding box center [67, 101] width 81 height 17
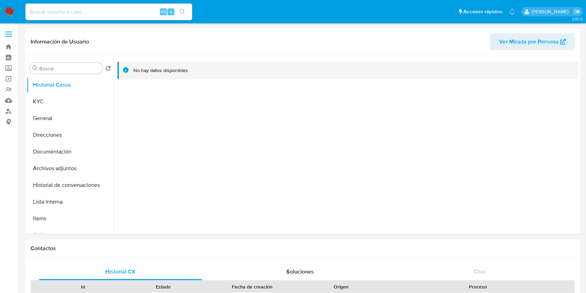
select select "10"
click at [56, 101] on button "KYC" at bounding box center [67, 101] width 81 height 17
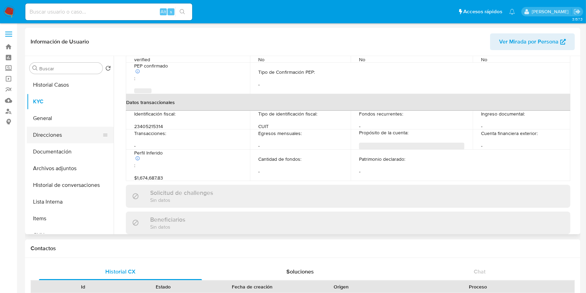
scroll to position [366, 0]
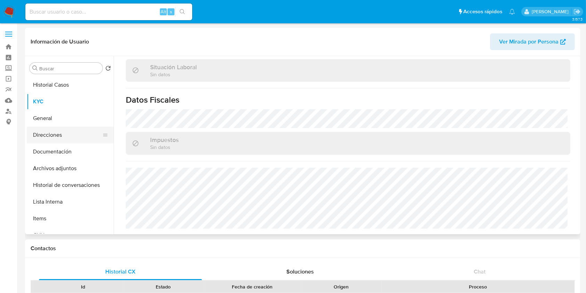
click at [61, 134] on button "Direcciones" at bounding box center [67, 134] width 81 height 17
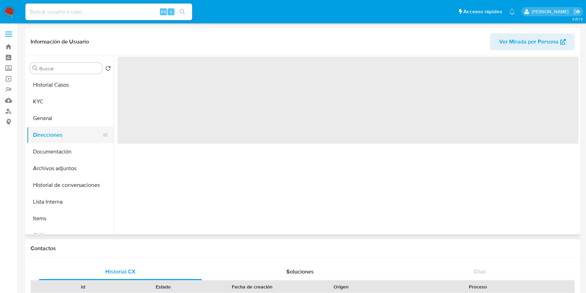
scroll to position [0, 0]
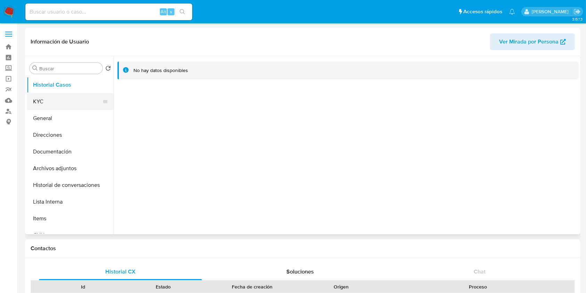
select select "10"
click at [64, 102] on button "KYC" at bounding box center [67, 101] width 81 height 17
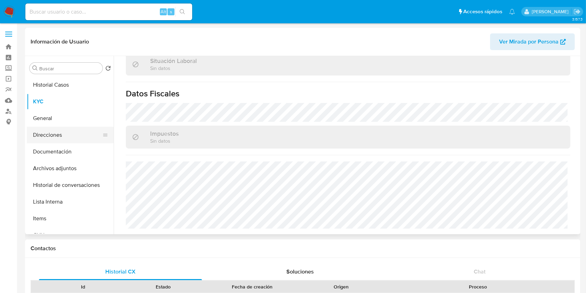
scroll to position [366, 0]
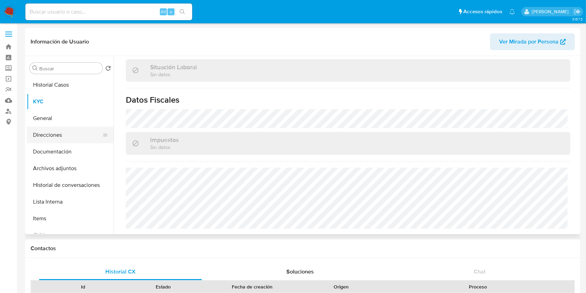
click at [57, 134] on button "Direcciones" at bounding box center [67, 134] width 81 height 17
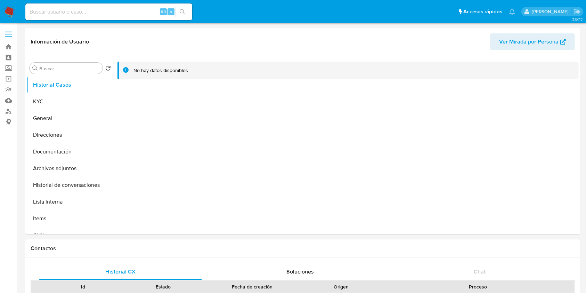
select select "10"
click at [71, 97] on button "KYC" at bounding box center [67, 101] width 81 height 17
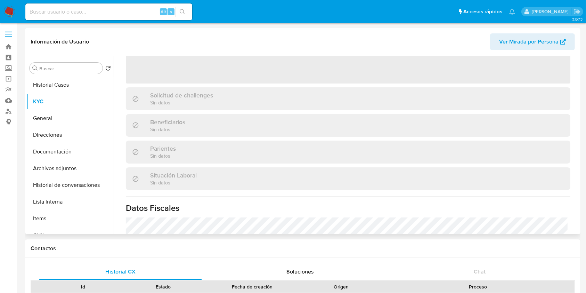
scroll to position [208, 0]
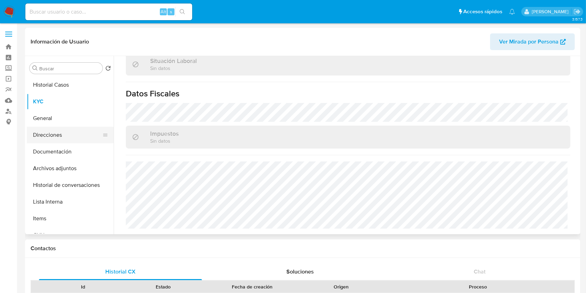
click at [62, 131] on button "Direcciones" at bounding box center [67, 134] width 81 height 17
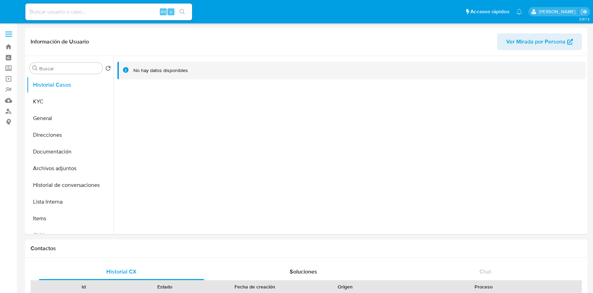
select select "10"
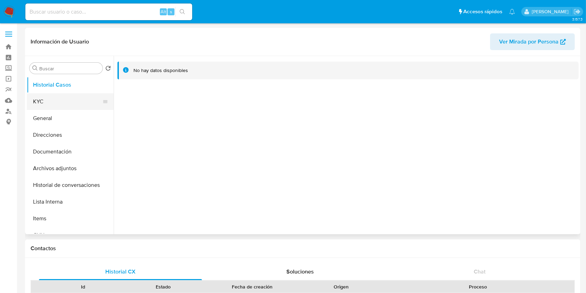
click at [66, 104] on button "KYC" at bounding box center [67, 101] width 81 height 17
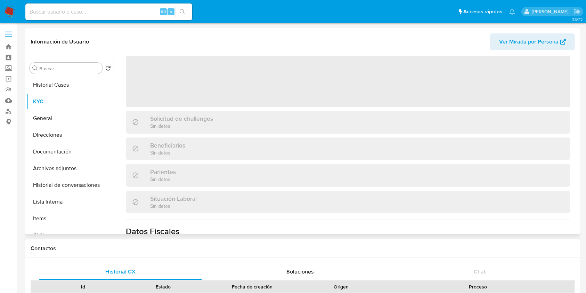
scroll to position [185, 0]
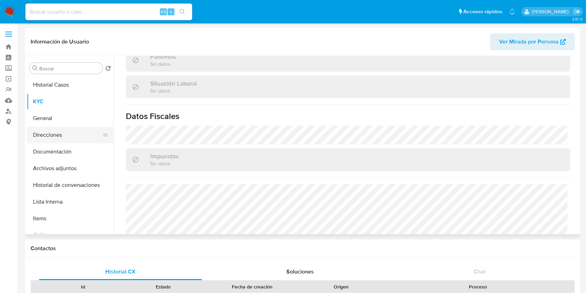
click at [51, 140] on button "Direcciones" at bounding box center [67, 134] width 81 height 17
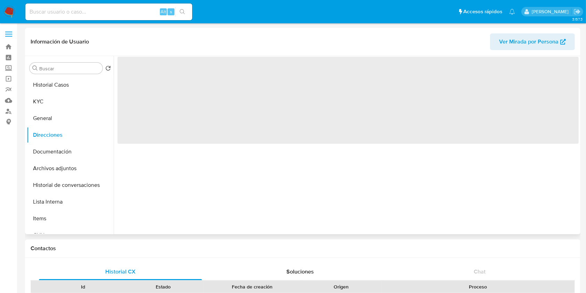
scroll to position [0, 0]
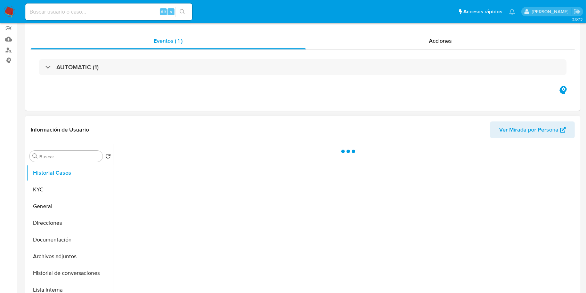
scroll to position [92, 0]
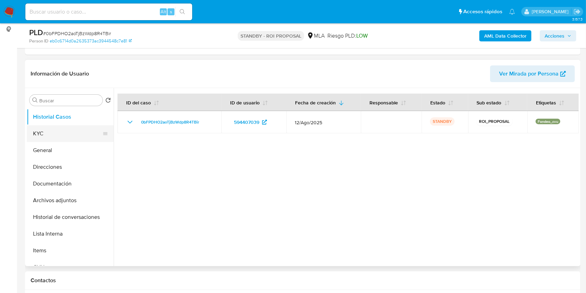
select select "10"
drag, startPoint x: 63, startPoint y: 137, endPoint x: 105, endPoint y: 148, distance: 43.8
click at [63, 137] on button "KYC" at bounding box center [70, 133] width 87 height 17
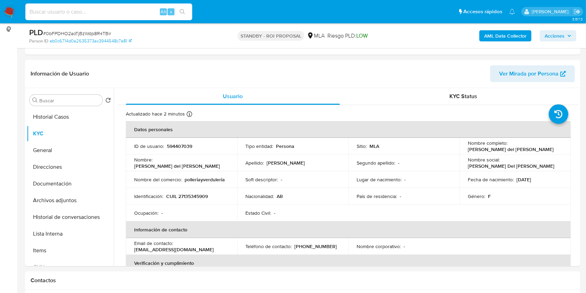
click at [94, 9] on input at bounding box center [108, 11] width 167 height 9
paste input "9H2B5zLNHle03FJaj7OZtdof"
type input "9H2B5zLNHle03FJaj7OZtdof"
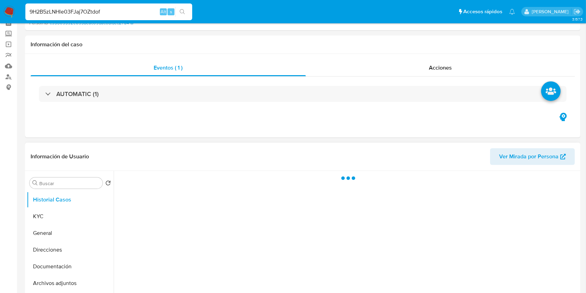
scroll to position [92, 0]
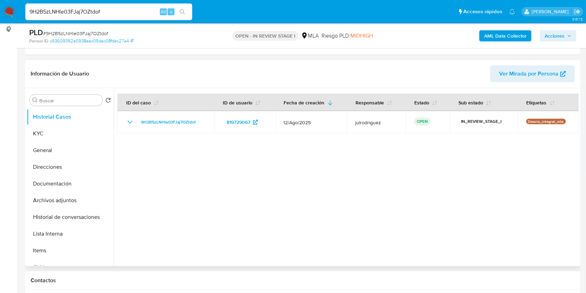
select select "10"
click at [55, 132] on button "KYC" at bounding box center [67, 133] width 81 height 17
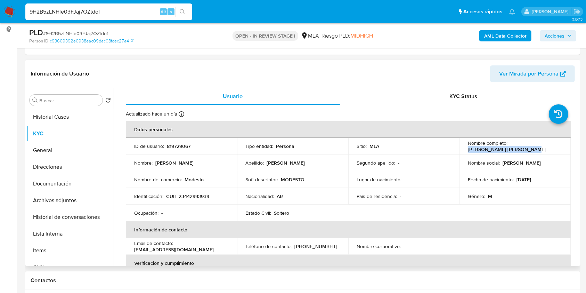
drag, startPoint x: 467, startPoint y: 149, endPoint x: 526, endPoint y: 149, distance: 59.8
click at [526, 149] on div "Nombre completo : Matias Roberto Villarreal" at bounding box center [515, 146] width 94 height 6
copy p "Matias Roberto Villarreal"
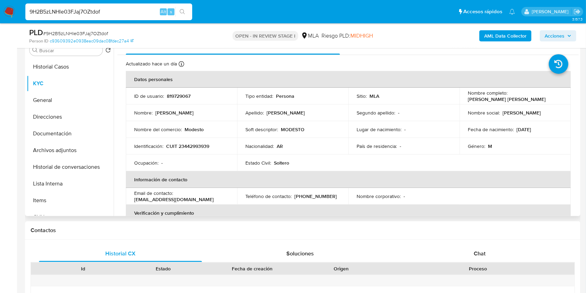
scroll to position [108, 0]
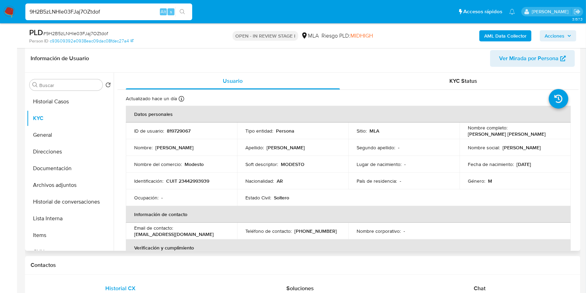
click at [180, 131] on p "819729067" at bounding box center [179, 130] width 24 height 6
copy p "819729067"
click at [85, 33] on span "# 9H2B5zLNHle03FJaj7OZtdof" at bounding box center [75, 33] width 65 height 7
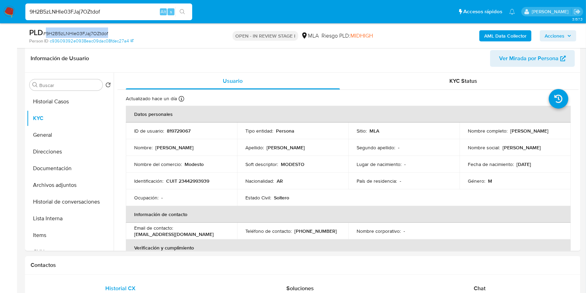
copy span "9H2B5zLNHle03FJaj7OZtdof"
click at [194, 181] on p "CUIT 23442993939" at bounding box center [187, 181] width 43 height 6
copy p "23442993939"
click at [174, 129] on p "819729067" at bounding box center [179, 130] width 24 height 6
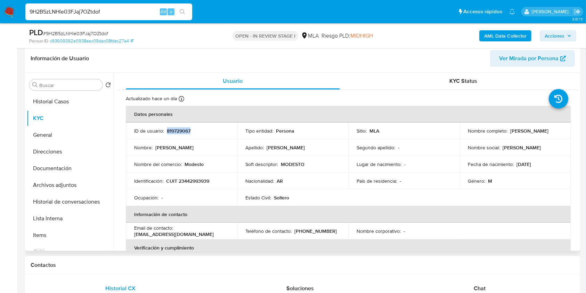
click at [174, 129] on p "819729067" at bounding box center [179, 130] width 24 height 6
copy p "819729067"
click at [78, 160] on button "Documentación" at bounding box center [67, 168] width 81 height 17
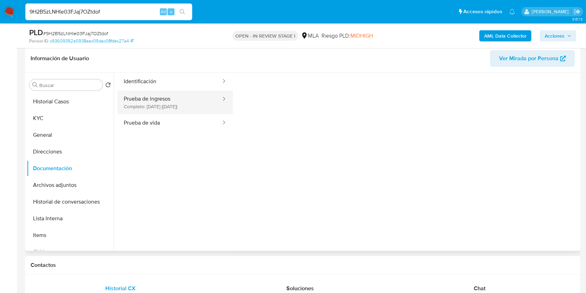
scroll to position [0, 0]
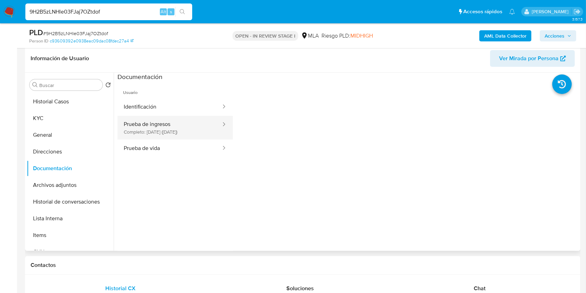
click at [176, 138] on button "Prueba de ingresos Completo: 19/08/2025 (hace 20 días)" at bounding box center [169, 128] width 104 height 24
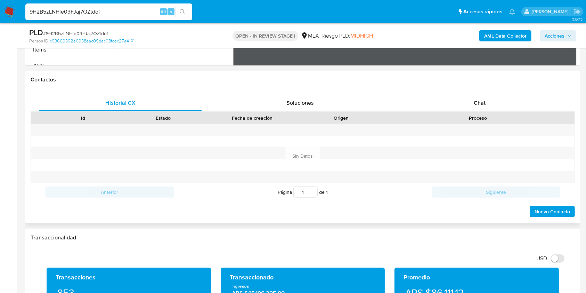
scroll to position [154, 0]
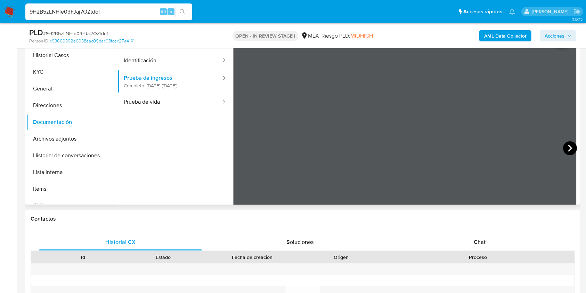
click at [568, 148] on icon at bounding box center [570, 148] width 4 height 7
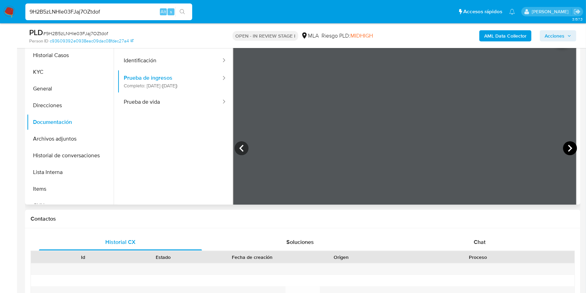
click at [568, 148] on icon at bounding box center [570, 148] width 4 height 7
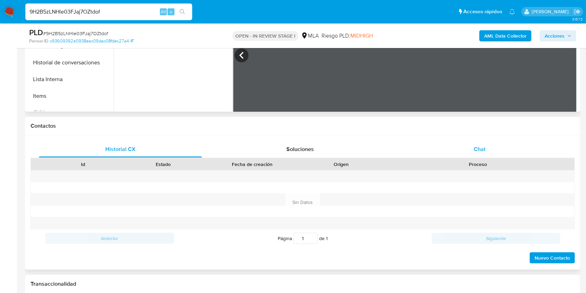
click at [496, 147] on div "Chat" at bounding box center [479, 149] width 163 height 17
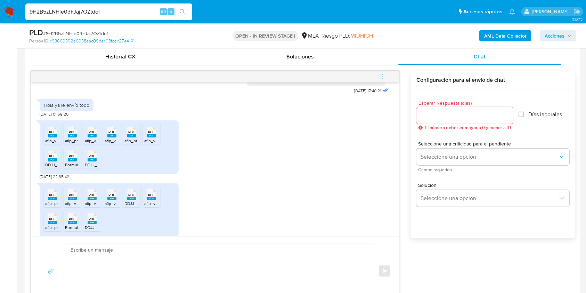
scroll to position [393, 0]
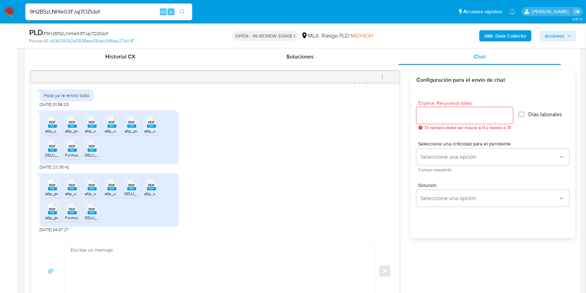
click at [83, 11] on input "9H2B5zLNHle03FJaj7OZtdof" at bounding box center [108, 11] width 167 height 9
paste input "2uLFuWjAFB6eHsWDVMzxJr15"
type input "2uLFuWjAFB6eHsWDVMzxJr15"
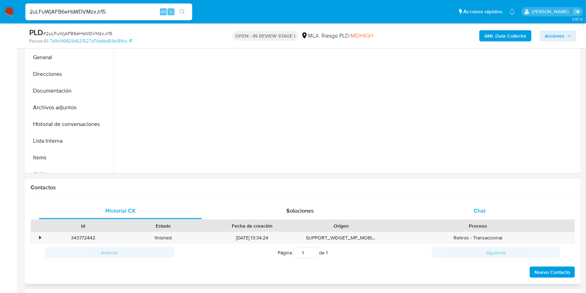
click at [488, 211] on div "Chat" at bounding box center [479, 210] width 163 height 17
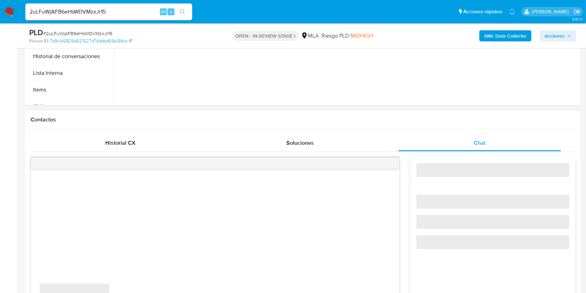
scroll to position [324, 0]
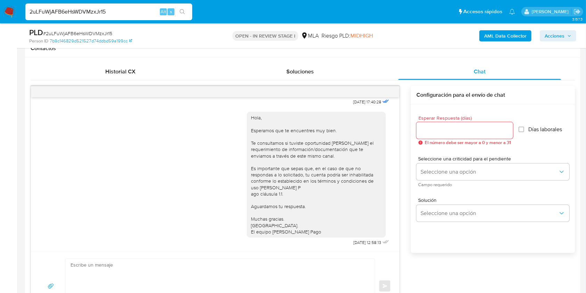
select select "10"
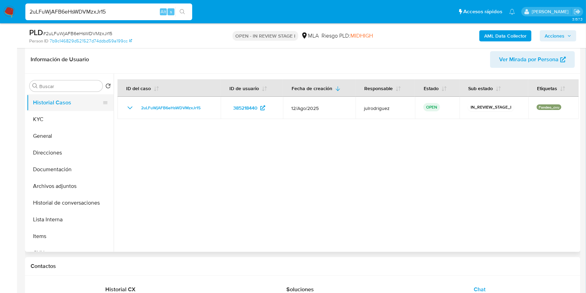
scroll to position [92, 0]
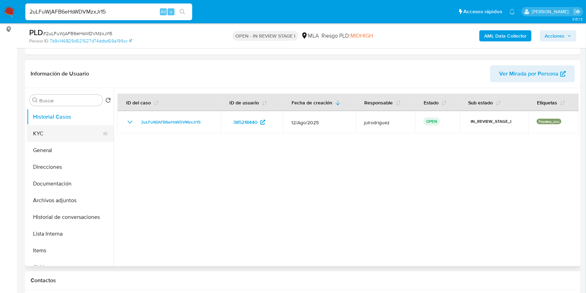
click at [71, 134] on button "KYC" at bounding box center [67, 133] width 81 height 17
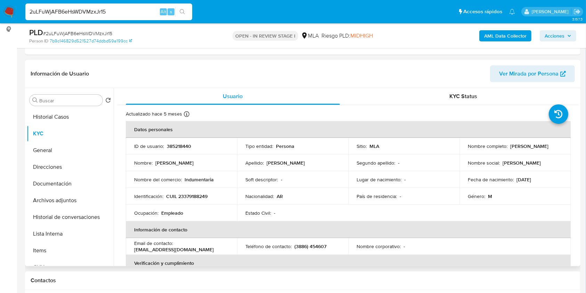
drag, startPoint x: 508, startPoint y: 144, endPoint x: 562, endPoint y: 148, distance: 54.7
click at [562, 148] on td "Nombre completo : Juan Jose Brandan" at bounding box center [514, 146] width 111 height 17
copy p "Juan Jose Brandan"
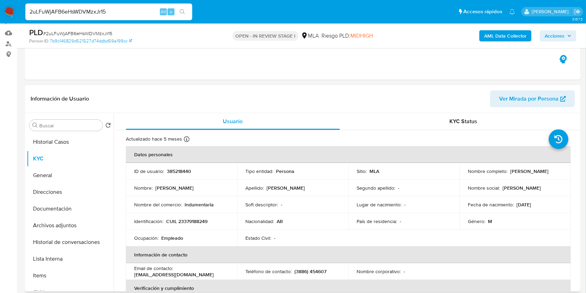
scroll to position [67, 0]
click at [181, 171] on p "385218440" at bounding box center [179, 171] width 24 height 6
copy p "385218440"
click at [106, 29] on div "PLD # 2uLFuWjAFB6eHsWDVMzxJr15" at bounding box center [119, 32] width 180 height 10
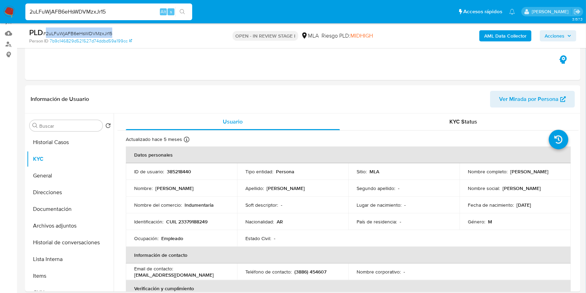
click at [106, 29] on div "PLD # 2uLFuWjAFB6eHsWDVMzxJr15" at bounding box center [119, 32] width 180 height 10
copy span "2uLFuWjAFB6eHsWDVMzxJr15"
click at [192, 222] on p "CUIL 23379188249" at bounding box center [186, 221] width 41 height 6
copy p "23379188249"
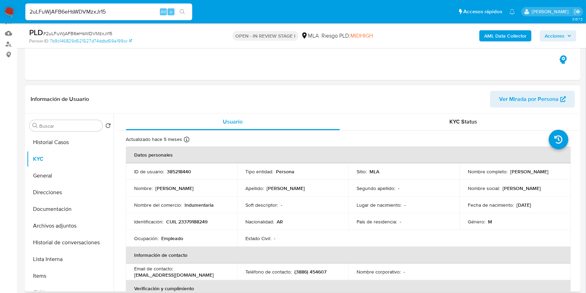
click at [179, 168] on p "385218440" at bounding box center [179, 171] width 24 height 6
copy p "385218440"
click at [69, 205] on button "Documentación" at bounding box center [67, 208] width 81 height 17
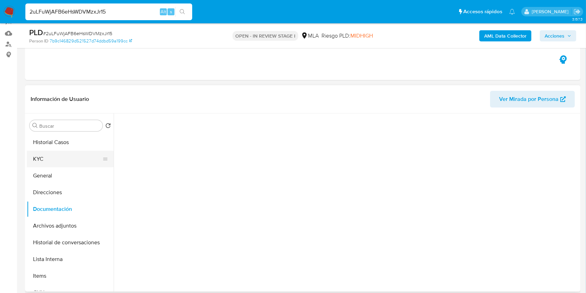
click at [48, 163] on button "KYC" at bounding box center [67, 158] width 81 height 17
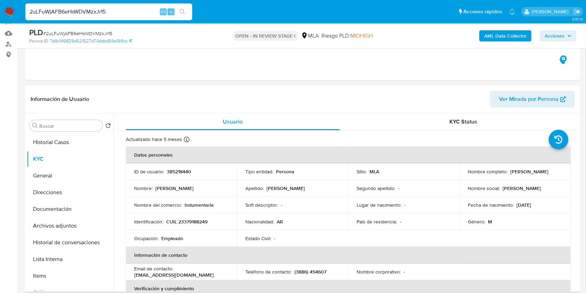
drag, startPoint x: 508, startPoint y: 171, endPoint x: 559, endPoint y: 172, distance: 50.4
click at [559, 172] on div "Nombre completo : Juan Jose Brandan" at bounding box center [515, 171] width 94 height 6
click at [197, 221] on p "CUIL 23379188249" at bounding box center [186, 221] width 41 height 6
click at [190, 219] on p "CUIL 23379188249" at bounding box center [186, 221] width 41 height 6
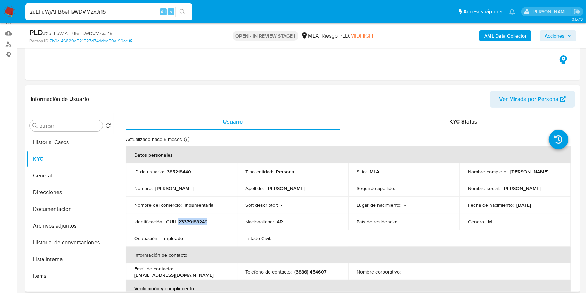
click at [190, 219] on p "CUIL 23379188249" at bounding box center [186, 221] width 41 height 6
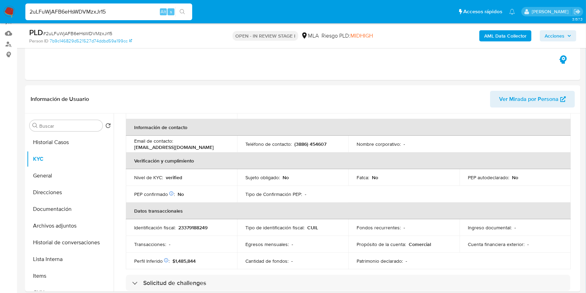
scroll to position [139, 0]
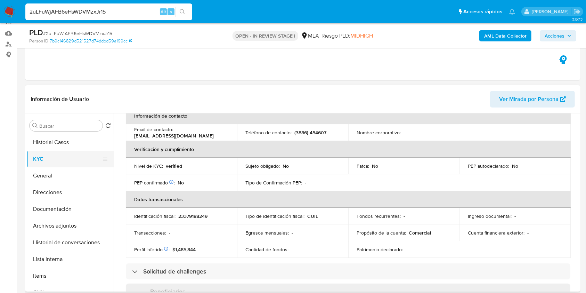
drag, startPoint x: 62, startPoint y: 175, endPoint x: 83, endPoint y: 166, distance: 22.9
click at [62, 175] on button "General" at bounding box center [70, 175] width 87 height 17
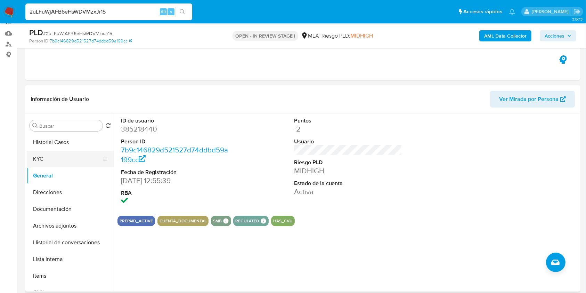
click at [59, 159] on button "KYC" at bounding box center [67, 158] width 81 height 17
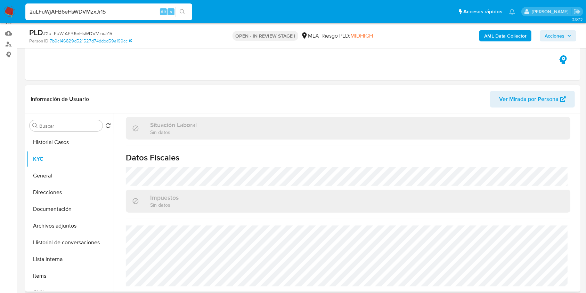
scroll to position [359, 0]
click at [54, 194] on button "Direcciones" at bounding box center [67, 192] width 81 height 17
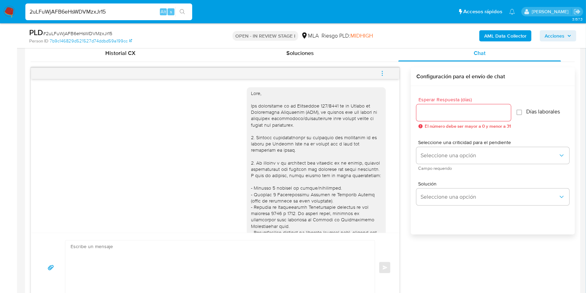
scroll to position [299, 0]
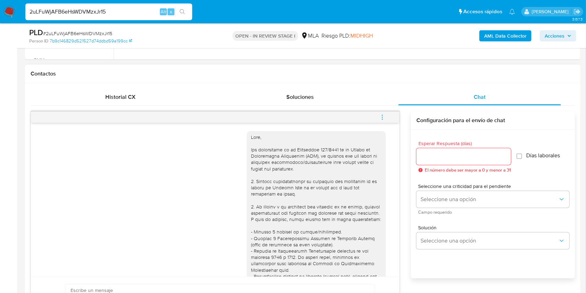
click at [379, 116] on icon "menu-action" at bounding box center [382, 117] width 6 height 6
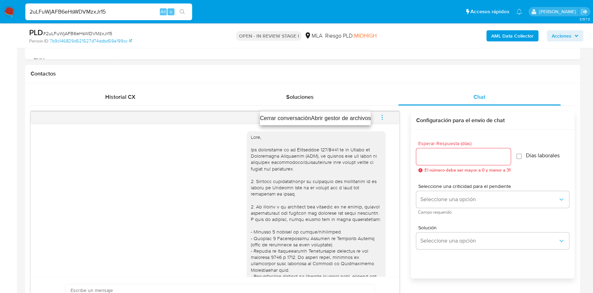
click at [297, 115] on li "Cerrar conversación" at bounding box center [285, 118] width 51 height 8
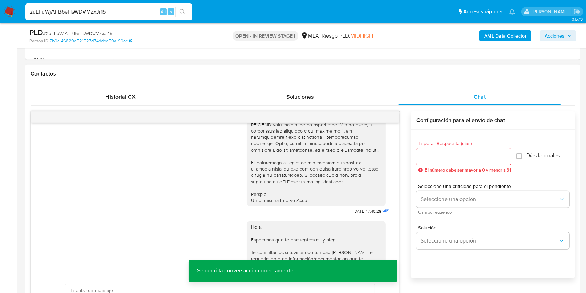
scroll to position [324, 0]
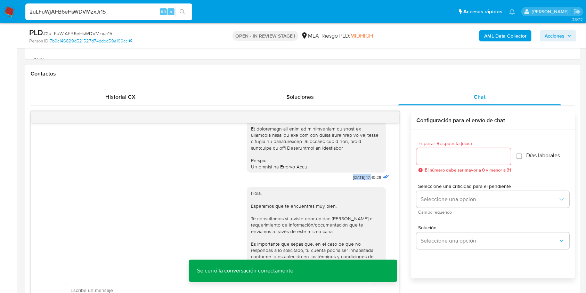
drag, startPoint x: 336, startPoint y: 190, endPoint x: 358, endPoint y: 189, distance: 22.6
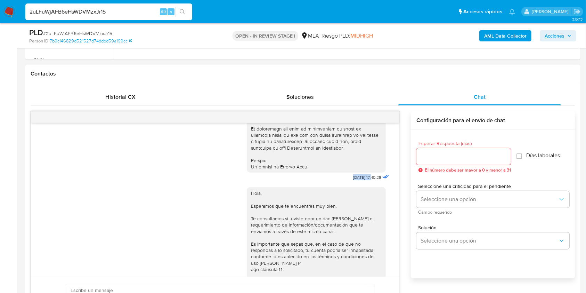
drag, startPoint x: 133, startPoint y: 240, endPoint x: 216, endPoint y: 242, distance: 82.7
click at [134, 240] on div "Hola, Esperamos que te encuentres muy bien. Te consultamos si tuviste oportunid…" at bounding box center [215, 252] width 351 height 140
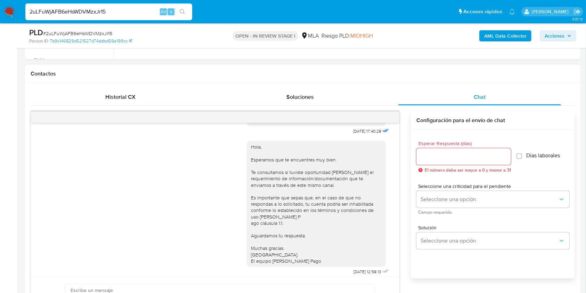
scroll to position [393, 0]
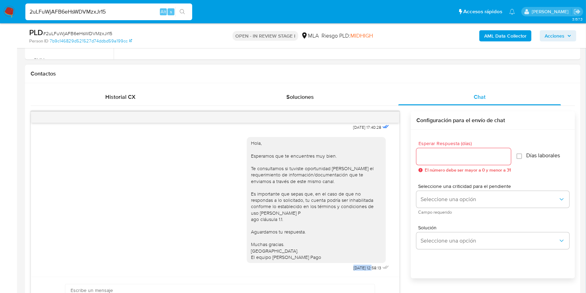
drag, startPoint x: 337, startPoint y: 268, endPoint x: 359, endPoint y: 268, distance: 21.5
click at [359, 268] on div "Hola, Esperamos que te encuentres muy bien. Te consultamos si tuviste oportunid…" at bounding box center [319, 202] width 144 height 140
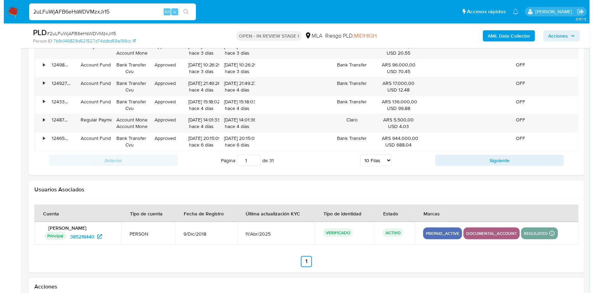
scroll to position [1222, 0]
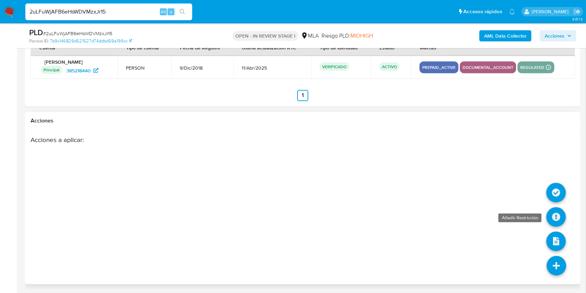
click at [554, 215] on icon at bounding box center [555, 216] width 19 height 19
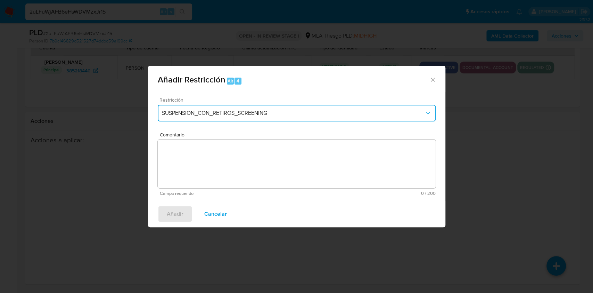
drag, startPoint x: 242, startPoint y: 110, endPoint x: 243, endPoint y: 118, distance: 7.3
click at [242, 111] on span "SUSPENSION_CON_RETIROS_SCREENING" at bounding box center [293, 112] width 263 height 7
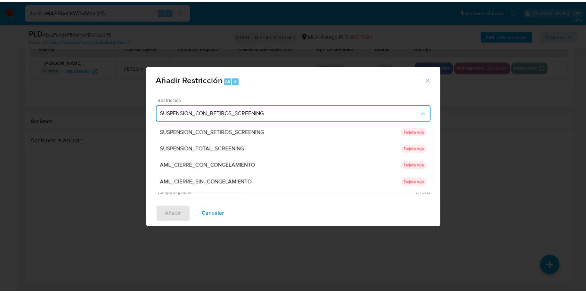
scroll to position [147, 0]
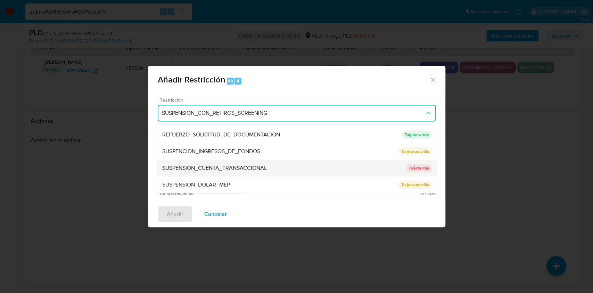
click at [242, 164] on span "SUSPENSION_CUENTA_TRANSACCIONAL" at bounding box center [214, 167] width 105 height 7
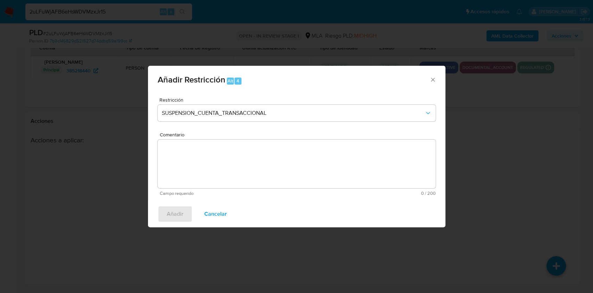
click at [272, 162] on textarea "Comentario" at bounding box center [297, 163] width 278 height 49
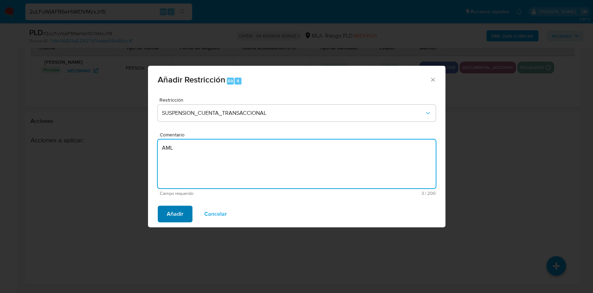
type textarea "AML"
click at [179, 213] on span "Añadir" at bounding box center [175, 213] width 17 height 15
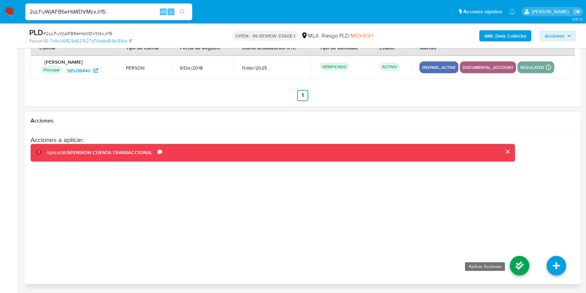
click at [516, 262] on icon at bounding box center [519, 265] width 19 height 19
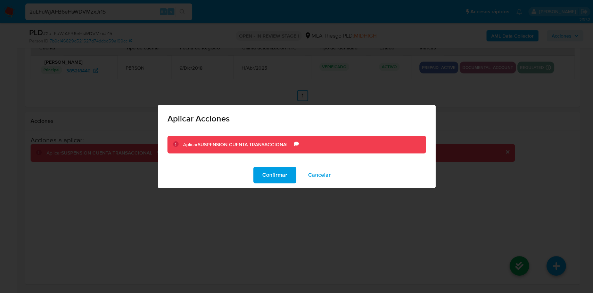
click at [281, 175] on span "Confirmar" at bounding box center [274, 174] width 25 height 15
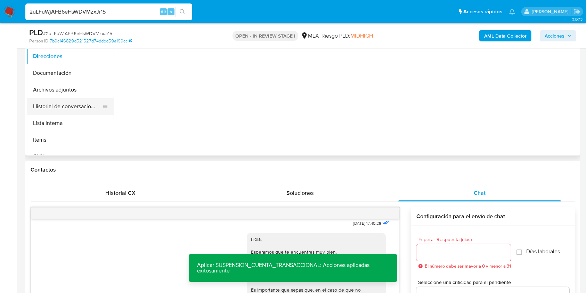
click at [84, 101] on button "Historial de conversaciones" at bounding box center [67, 106] width 81 height 17
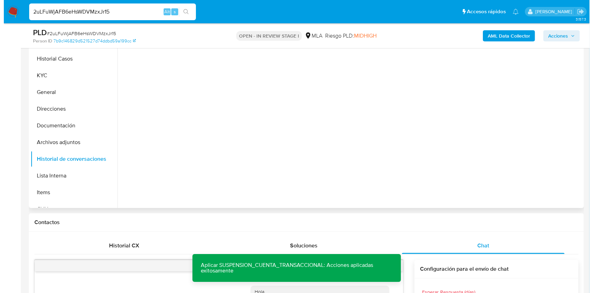
scroll to position [110, 0]
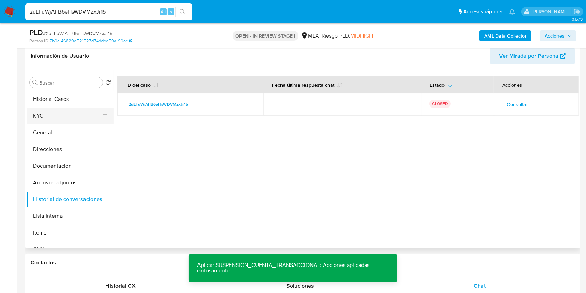
click at [47, 116] on button "KYC" at bounding box center [67, 115] width 81 height 17
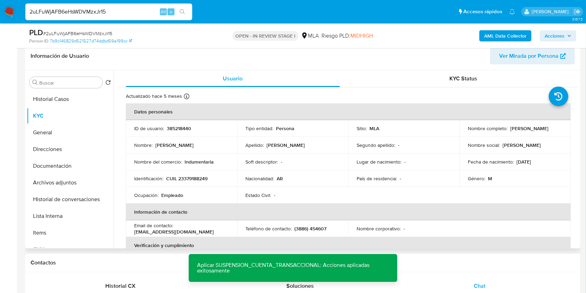
click at [181, 126] on p "385218440" at bounding box center [179, 128] width 24 height 6
click at [67, 32] on span "# 2uLFuWjAFB6eHsWDVMzxJr15" at bounding box center [77, 33] width 69 height 7
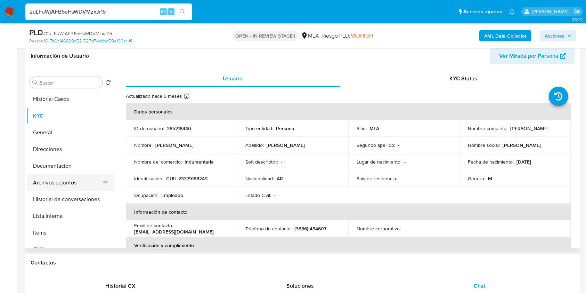
click at [56, 180] on button "Archivos adjuntos" at bounding box center [67, 182] width 81 height 17
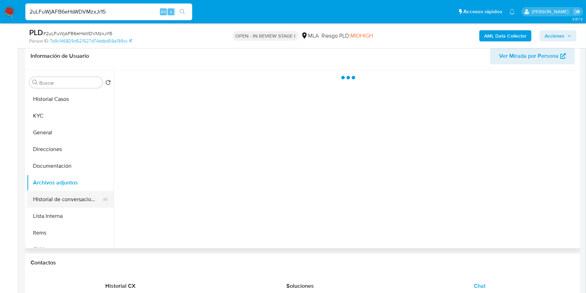
click at [75, 191] on button "Historial de conversaciones" at bounding box center [67, 199] width 81 height 17
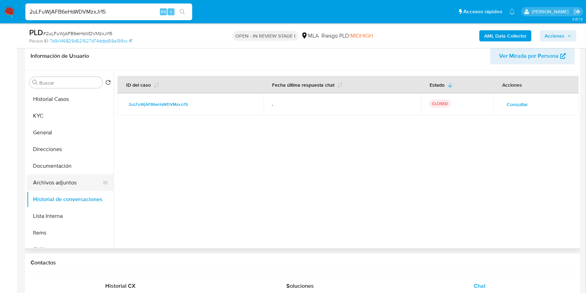
click at [60, 183] on button "Archivos adjuntos" at bounding box center [67, 182] width 81 height 17
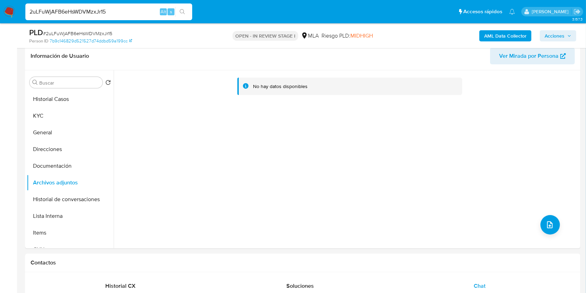
click at [500, 34] on b "AML Data Collector" at bounding box center [505, 35] width 42 height 11
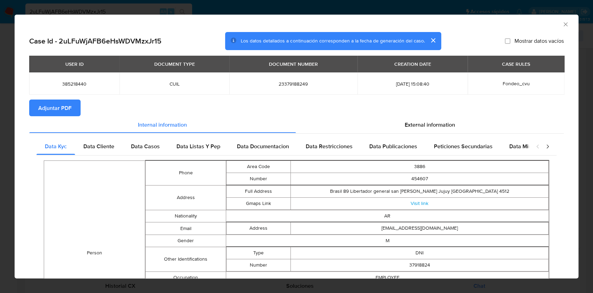
click at [74, 113] on button "Adjuntar PDF" at bounding box center [54, 107] width 51 height 17
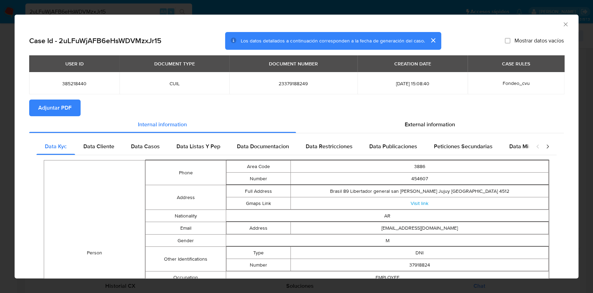
click at [562, 24] on icon "Cerrar ventana" at bounding box center [565, 24] width 7 height 7
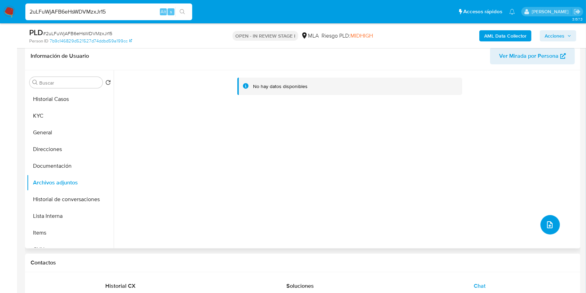
click at [553, 228] on button "upload-file" at bounding box center [549, 224] width 19 height 19
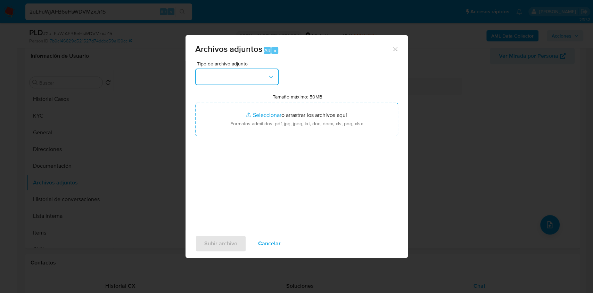
click at [261, 83] on button "button" at bounding box center [236, 76] width 83 height 17
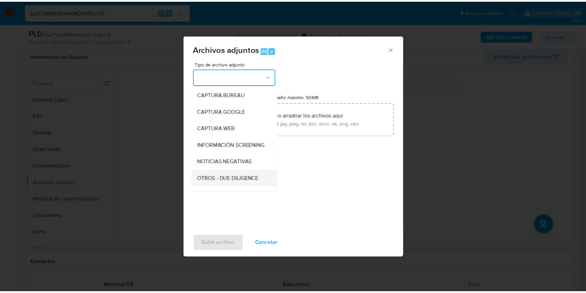
scroll to position [92, 0]
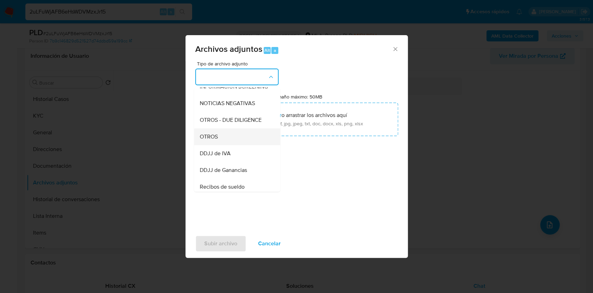
click at [228, 143] on div "OTROS" at bounding box center [234, 136] width 71 height 17
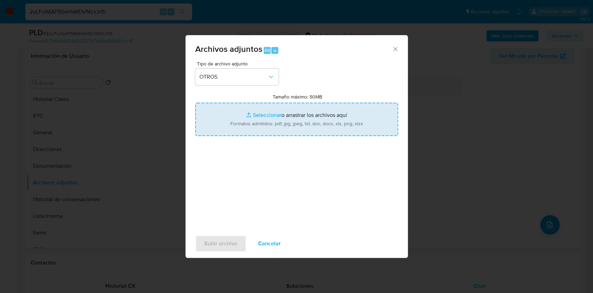
click at [288, 117] on input "Tamaño máximo: 50MB Seleccionar archivos" at bounding box center [296, 118] width 203 height 33
type input "C:\fakepath\Juan Jose Brandan - NOSIS - AGOSTO 2025.pdf"
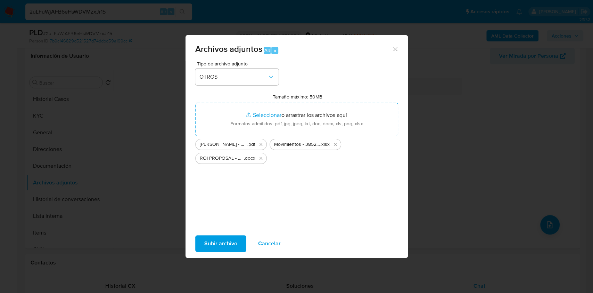
click at [227, 244] on span "Subir archivo" at bounding box center [220, 243] width 33 height 15
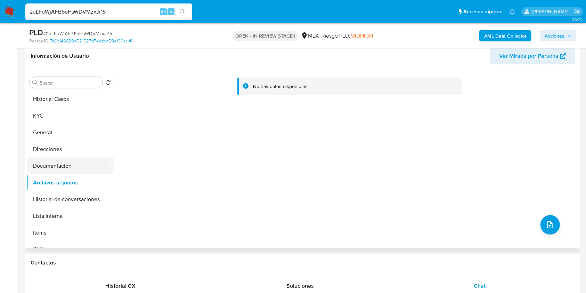
click at [71, 164] on button "Documentación" at bounding box center [67, 165] width 81 height 17
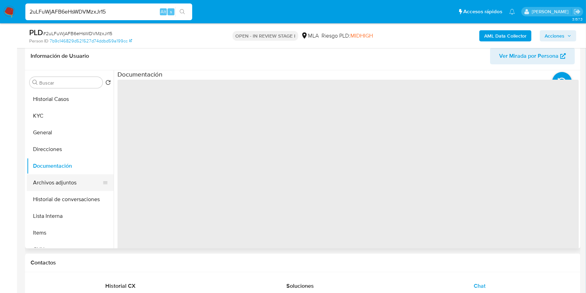
click at [67, 177] on button "Archivos adjuntos" at bounding box center [67, 182] width 81 height 17
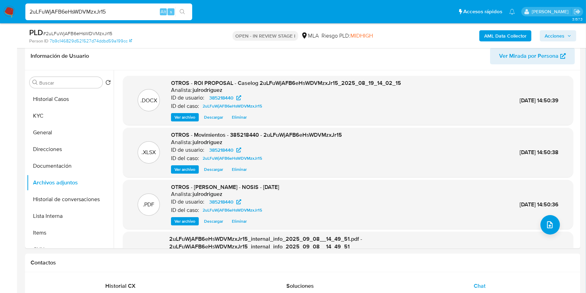
click at [548, 34] on span "Acciones" at bounding box center [554, 35] width 20 height 11
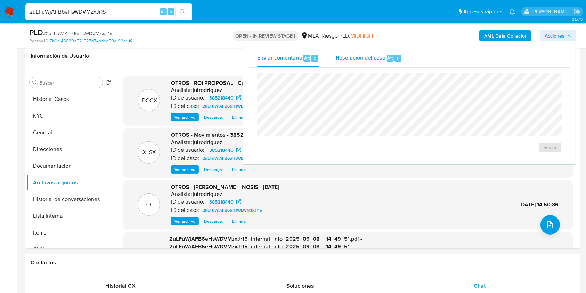
click at [373, 59] on span "Resolución del caso" at bounding box center [361, 58] width 50 height 8
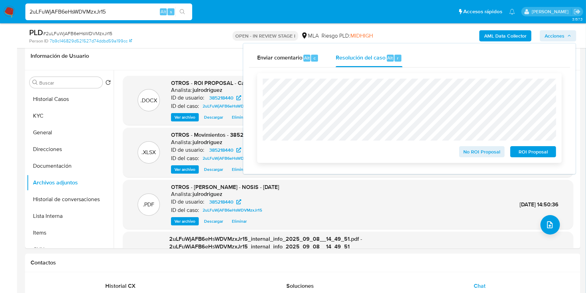
click at [522, 151] on span "ROI Proposal" at bounding box center [533, 152] width 36 height 10
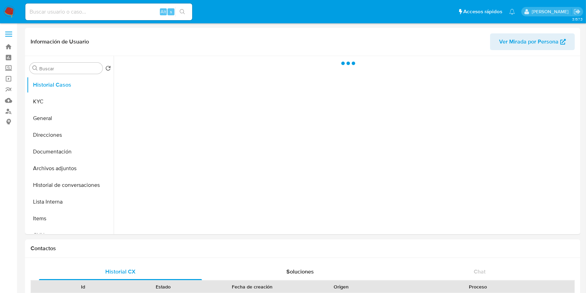
select select "10"
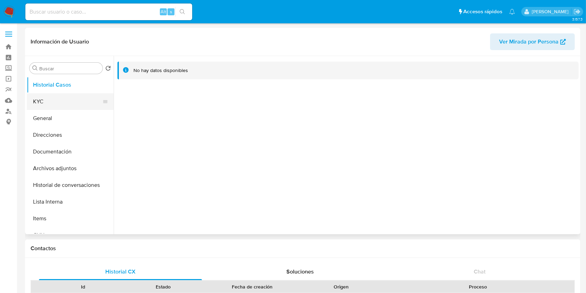
click at [58, 94] on button "KYC" at bounding box center [67, 101] width 81 height 17
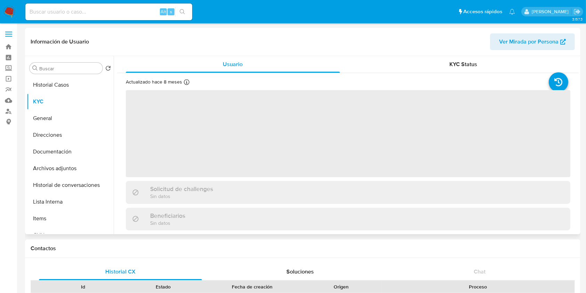
scroll to position [201, 0]
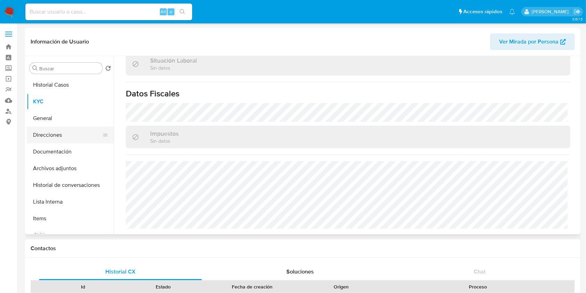
click at [54, 135] on button "Direcciones" at bounding box center [67, 134] width 81 height 17
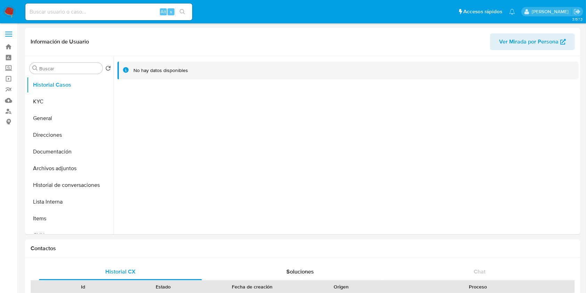
select select "10"
click at [43, 92] on button "Historial Casos" at bounding box center [67, 84] width 81 height 17
click at [55, 101] on button "KYC" at bounding box center [67, 101] width 81 height 17
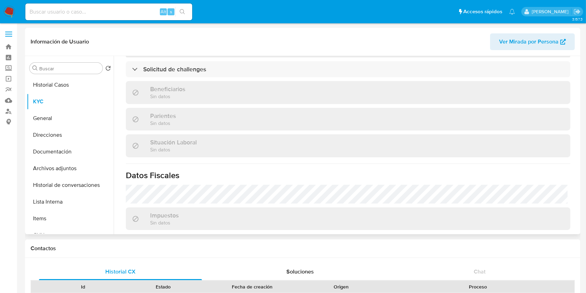
scroll to position [185, 0]
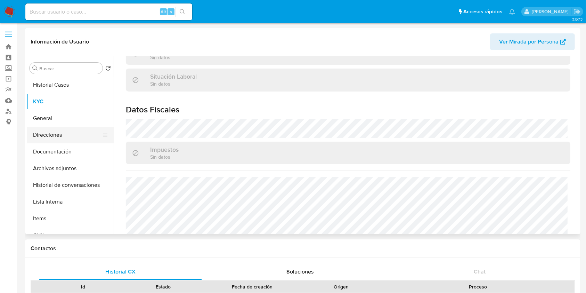
click at [61, 139] on button "Direcciones" at bounding box center [67, 134] width 81 height 17
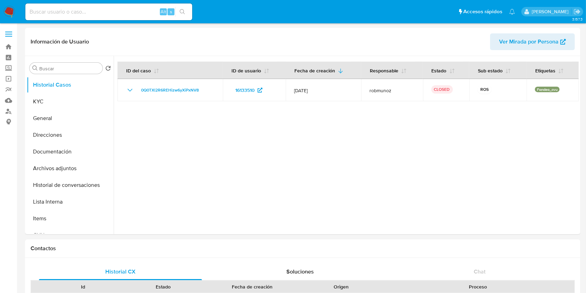
select select "10"
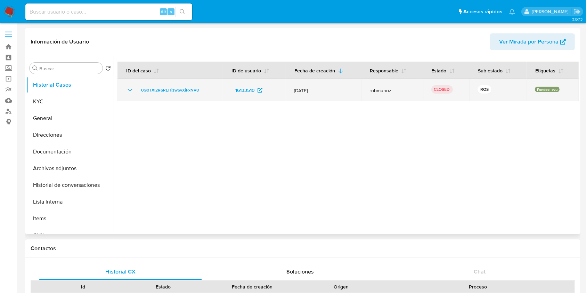
drag, startPoint x: 132, startPoint y: 88, endPoint x: 193, endPoint y: 104, distance: 63.6
click at [132, 88] on icon "Mostrar/Ocultar" at bounding box center [130, 90] width 8 height 8
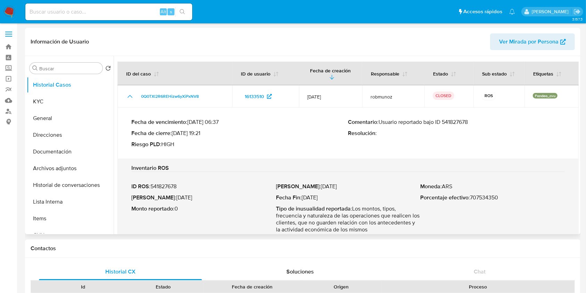
click at [460, 121] on p "Comentario : Usuario reportado bajo ID 541827678" at bounding box center [456, 121] width 217 height 7
click at [72, 101] on button "KYC" at bounding box center [67, 101] width 81 height 17
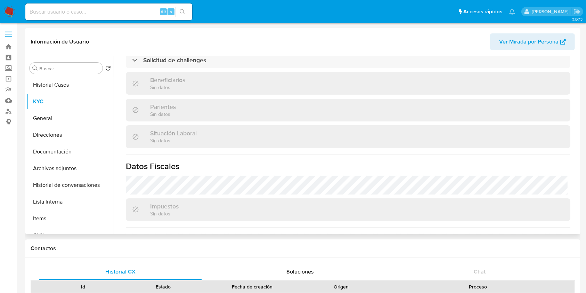
scroll to position [359, 0]
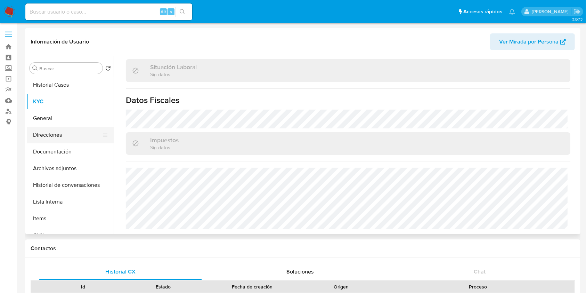
click at [80, 140] on button "Direcciones" at bounding box center [67, 134] width 81 height 17
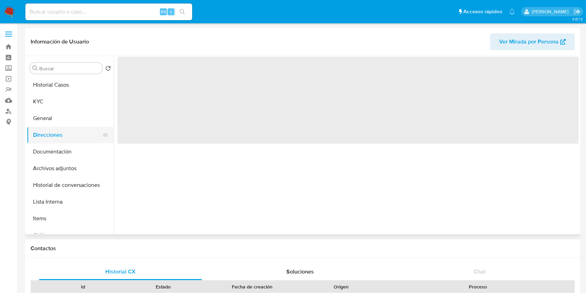
scroll to position [0, 0]
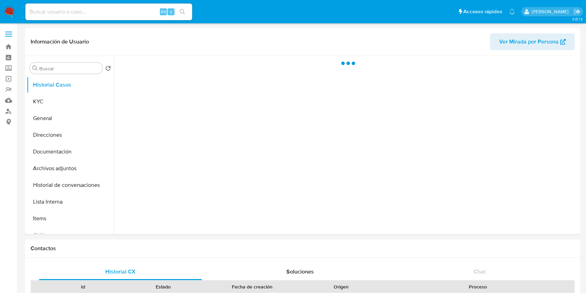
select select "10"
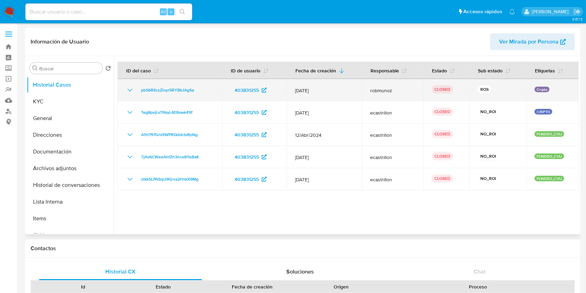
click at [132, 88] on icon "Mostrar/Ocultar" at bounding box center [130, 90] width 8 height 8
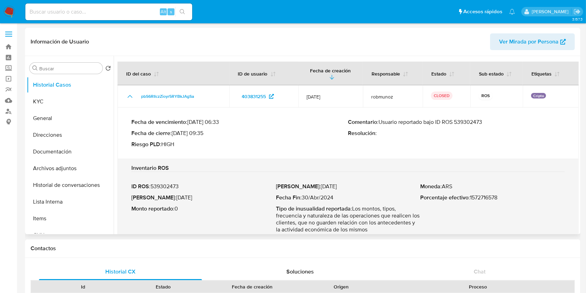
click at [466, 121] on p "Comentario : Usuario reportado bajo ID ROS 539302473" at bounding box center [456, 121] width 217 height 7
click at [64, 99] on button "KYC" at bounding box center [67, 101] width 81 height 17
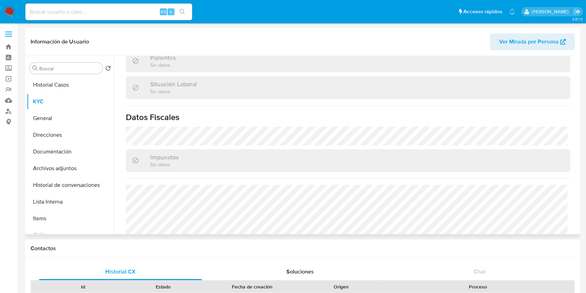
scroll to position [359, 0]
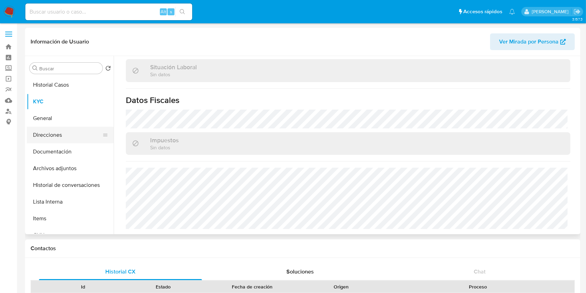
click at [74, 136] on button "Direcciones" at bounding box center [67, 134] width 81 height 17
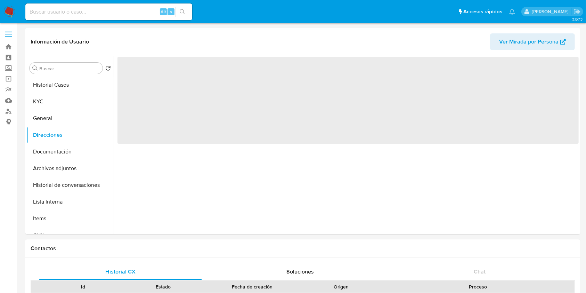
scroll to position [0, 0]
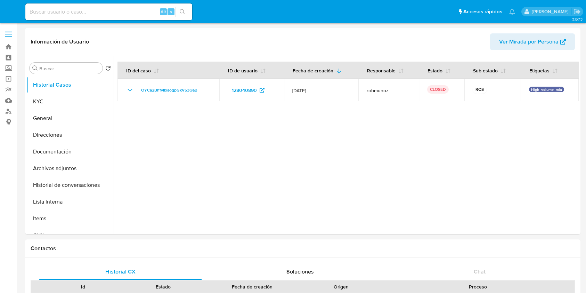
select select "10"
click at [68, 97] on button "KYC" at bounding box center [67, 101] width 81 height 17
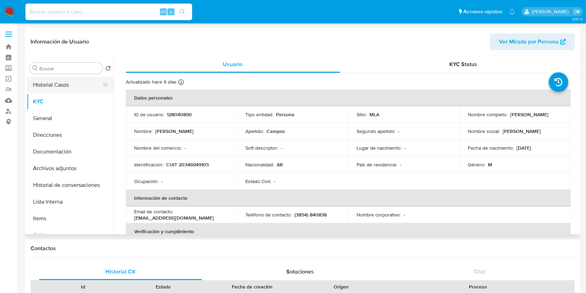
click at [65, 85] on button "Historial Casos" at bounding box center [67, 84] width 81 height 17
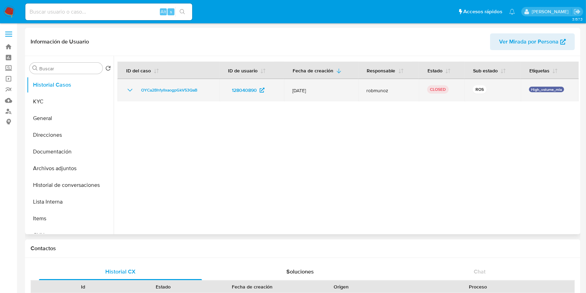
click at [129, 90] on icon "Mostrar/Ocultar" at bounding box center [129, 90] width 5 height 3
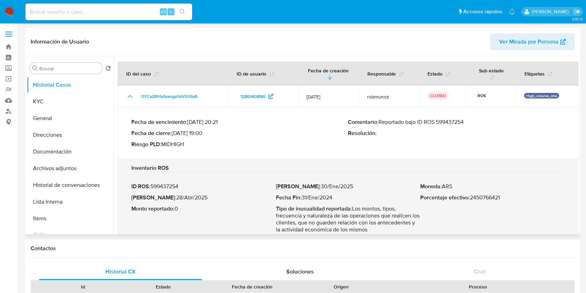
click at [452, 120] on p "Comentario : Reportado bajo ID ROS 599437254" at bounding box center [456, 121] width 217 height 7
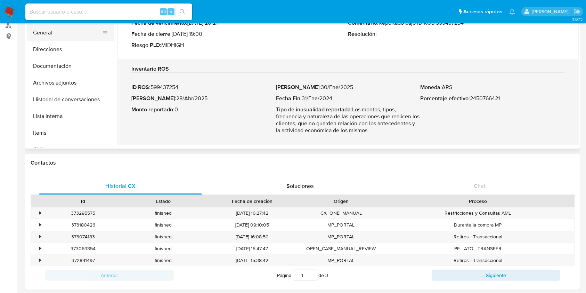
scroll to position [46, 0]
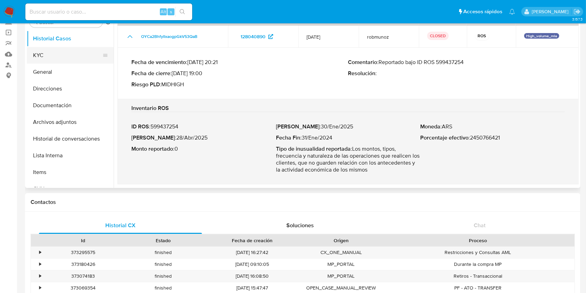
click at [61, 58] on button "KYC" at bounding box center [67, 55] width 81 height 17
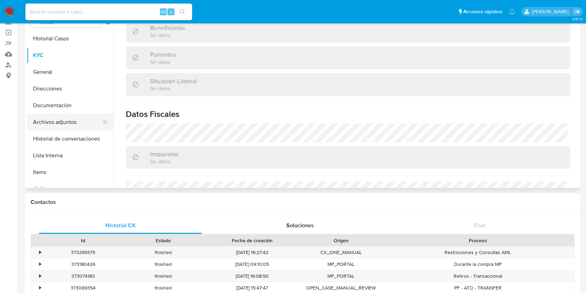
scroll to position [266, 0]
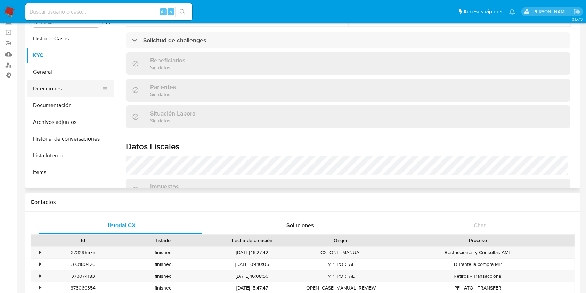
drag, startPoint x: 60, startPoint y: 87, endPoint x: 73, endPoint y: 89, distance: 13.0
click at [60, 87] on button "Direcciones" at bounding box center [67, 88] width 81 height 17
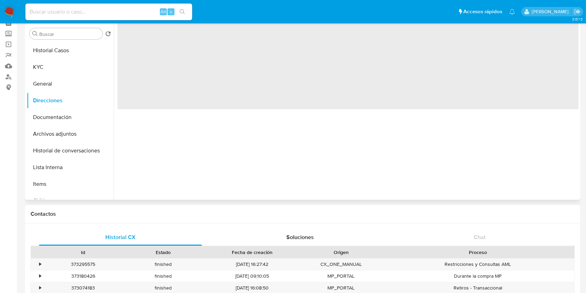
scroll to position [0, 0]
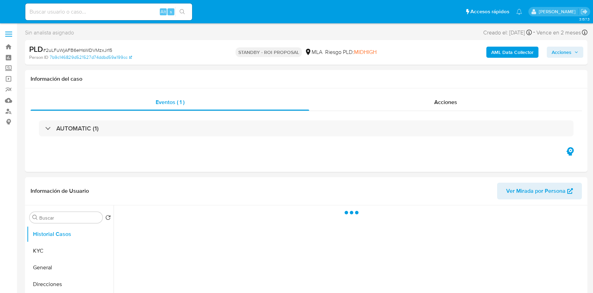
select select "10"
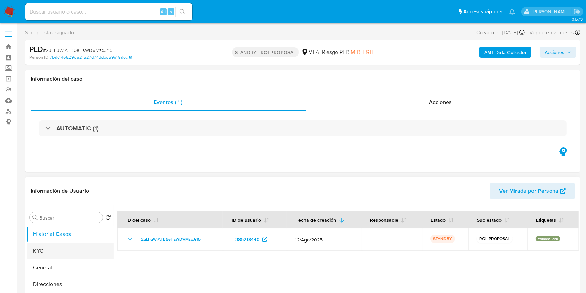
click at [65, 252] on button "KYC" at bounding box center [67, 250] width 81 height 17
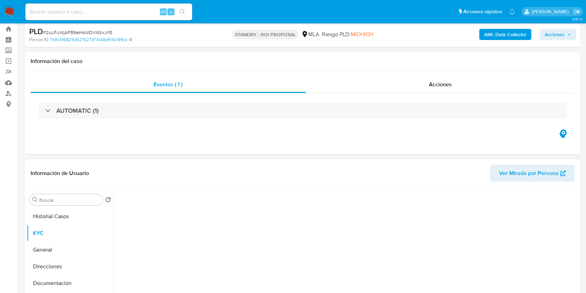
scroll to position [46, 0]
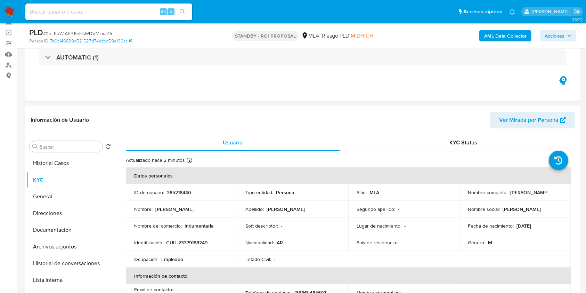
click at [108, 10] on input at bounding box center [108, 11] width 167 height 9
paste input "TaDfoGXbkl6VRXNLMg91TTu5"
type input "TaDfoGXbkl6VRXNLMg91TTu5"
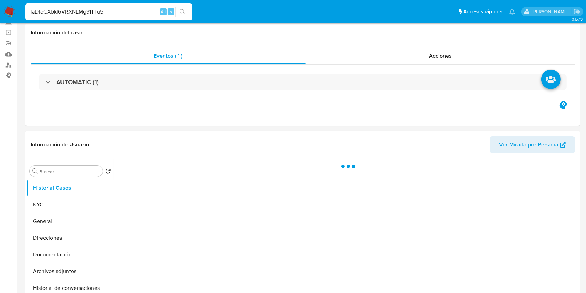
select select "10"
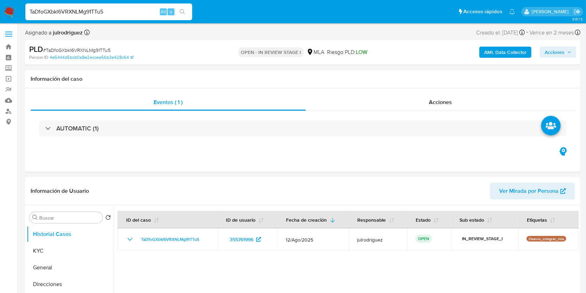
click at [102, 16] on div "TaDfoGXbkl6VRXNLMg91TTu5 Alt s" at bounding box center [108, 11] width 167 height 17
click at [98, 13] on input "TaDfoGXbkl6VRXNLMg91TTu5" at bounding box center [108, 11] width 167 height 9
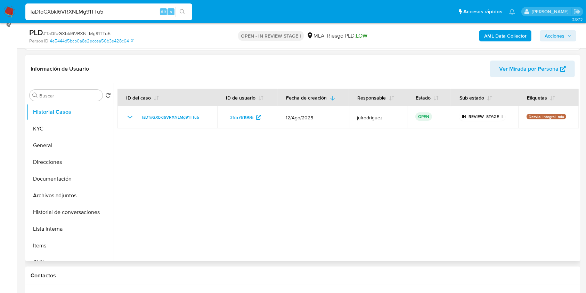
scroll to position [139, 0]
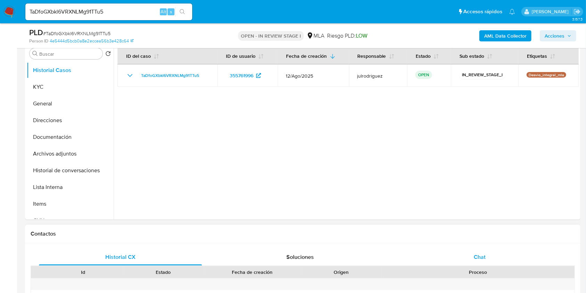
click at [471, 254] on div "Chat" at bounding box center [479, 256] width 163 height 17
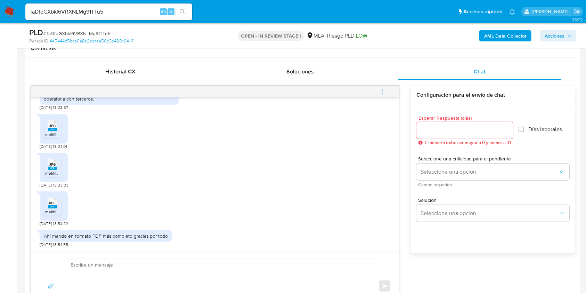
scroll to position [591, 0]
click at [53, 121] on icon at bounding box center [52, 125] width 9 height 11
click at [50, 163] on span "JPG" at bounding box center [52, 164] width 6 height 5
click at [53, 201] on span "PDF" at bounding box center [52, 202] width 7 height 5
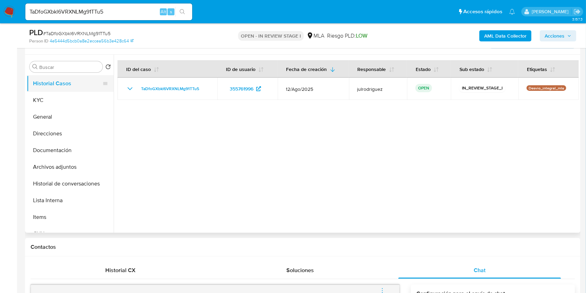
scroll to position [92, 0]
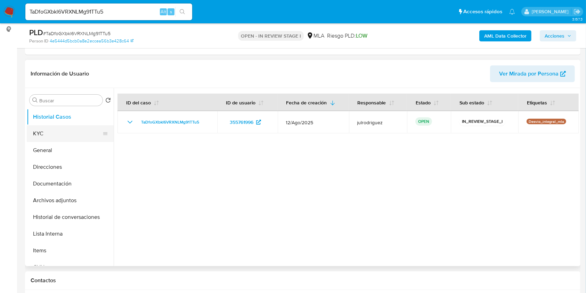
click at [53, 135] on button "KYC" at bounding box center [67, 133] width 81 height 17
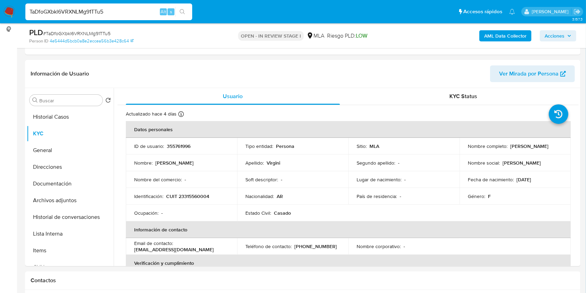
drag, startPoint x: 114, startPoint y: 13, endPoint x: 0, endPoint y: 10, distance: 113.6
click at [0, 10] on nav "Pausado Ver notificaciones TaDfoGXbkl6VRXNLMg91TTu5 Alt s Accesos rápidos Presi…" at bounding box center [293, 11] width 586 height 23
paste input "flmZgerQy3aKL9YoYSsBNwWu"
type input "flmZgerQy3aKL9YoYSsBNwWu"
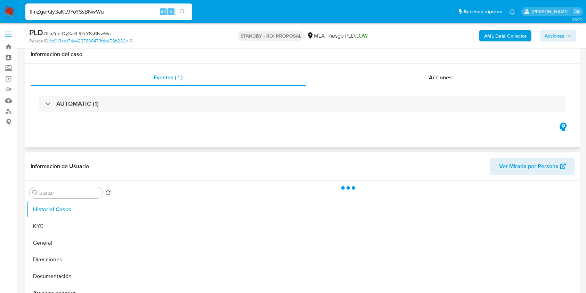
scroll to position [92, 0]
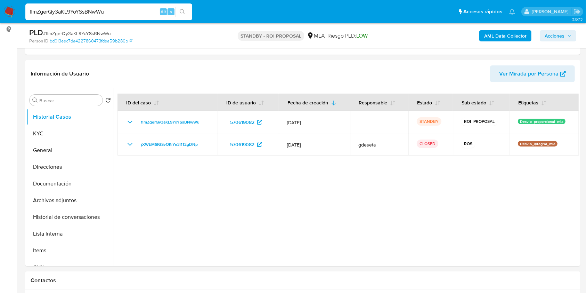
select select "10"
